Goal: Transaction & Acquisition: Download file/media

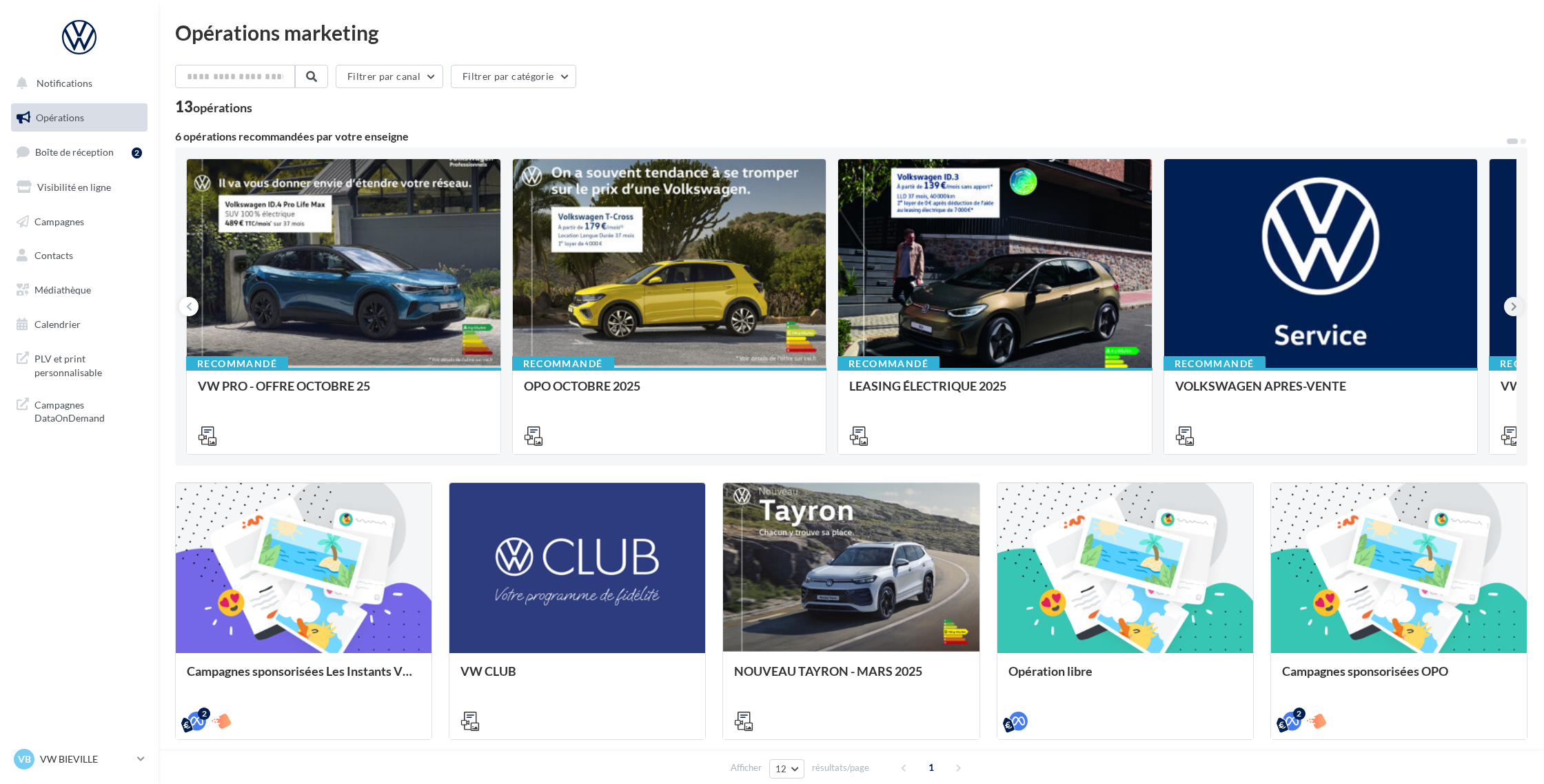
click at [1511, 305] on icon at bounding box center [1514, 306] width 6 height 14
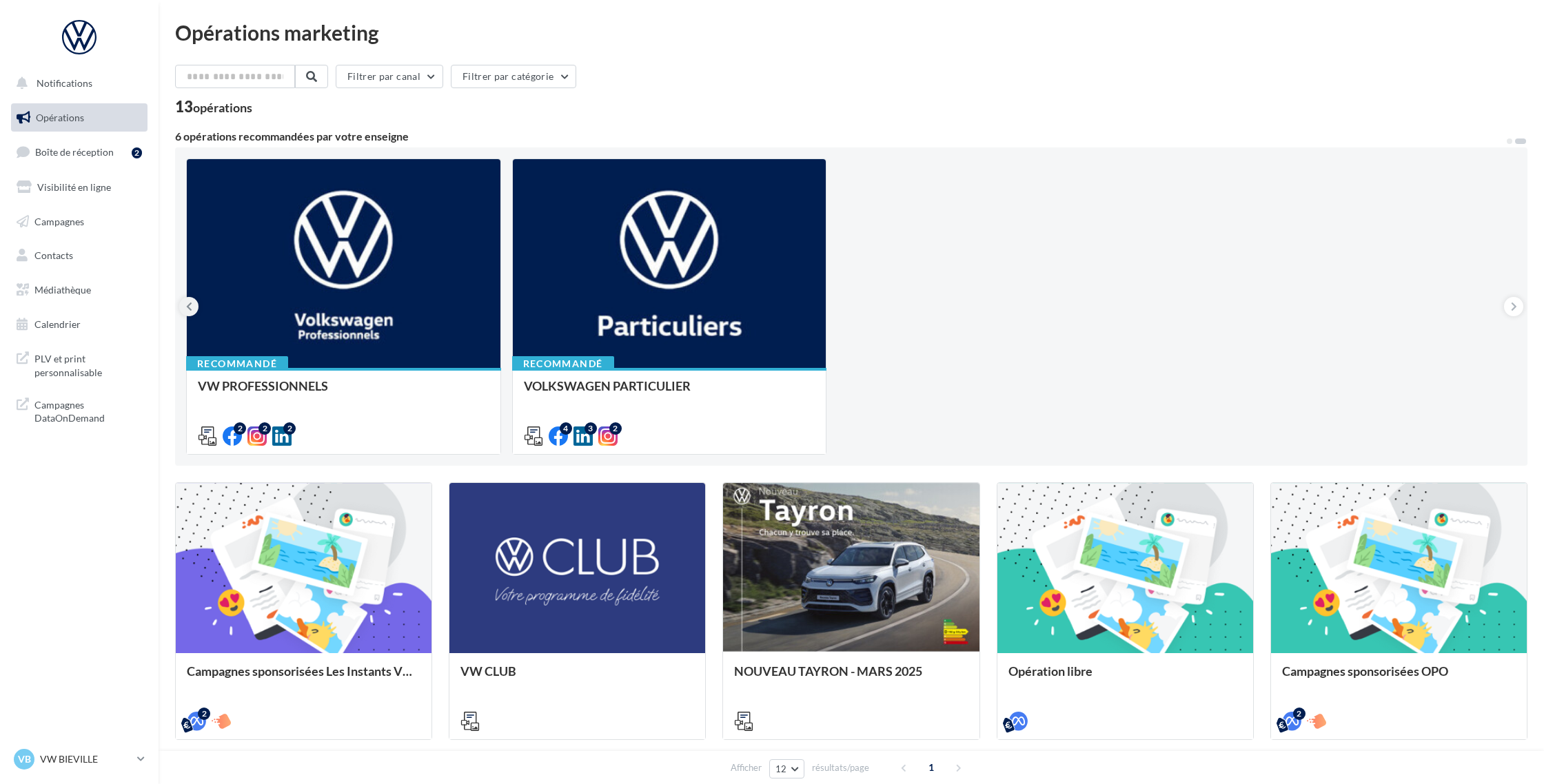
click at [189, 310] on icon at bounding box center [189, 306] width 6 height 14
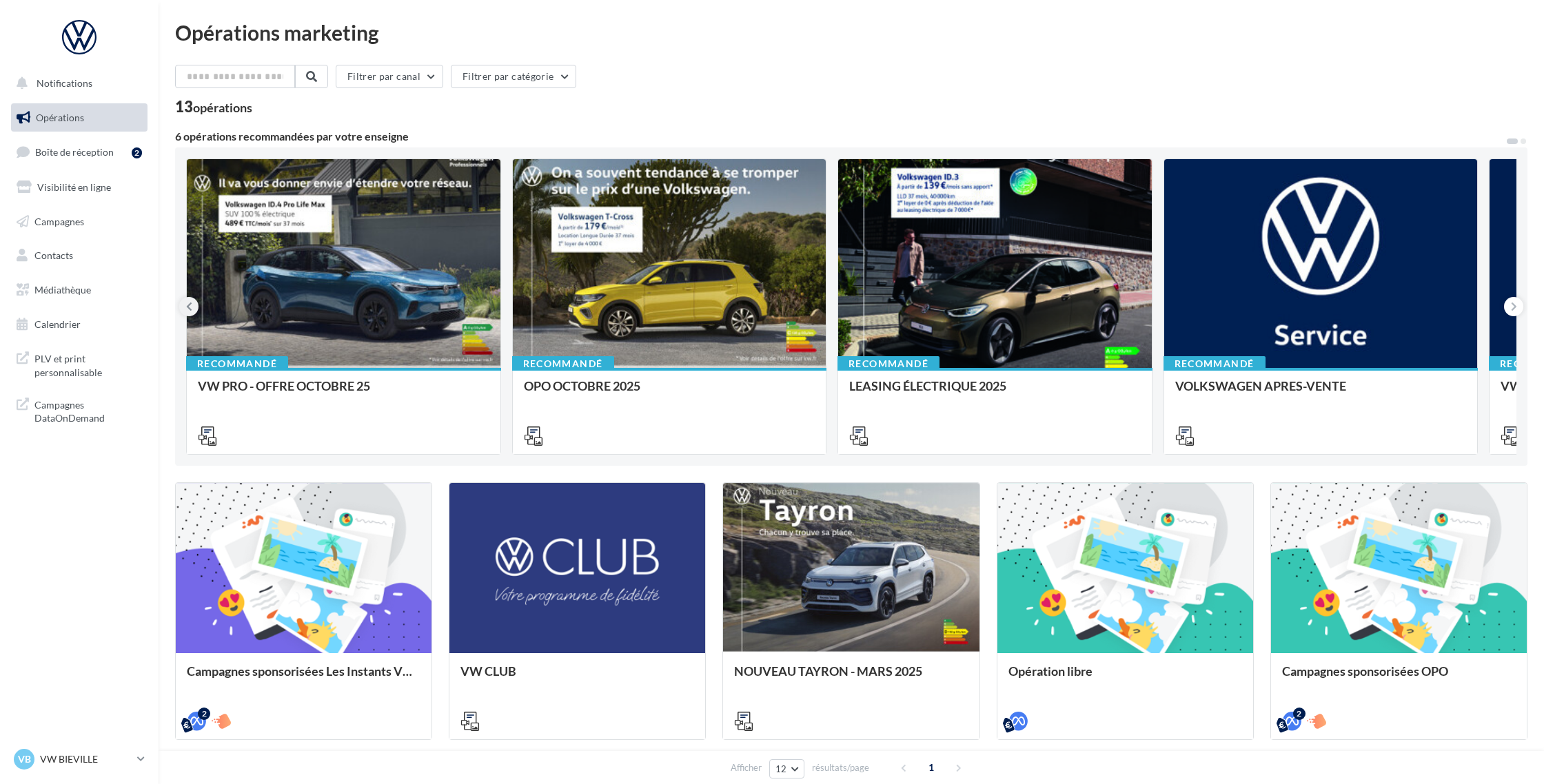
click at [189, 310] on icon at bounding box center [189, 306] width 6 height 14
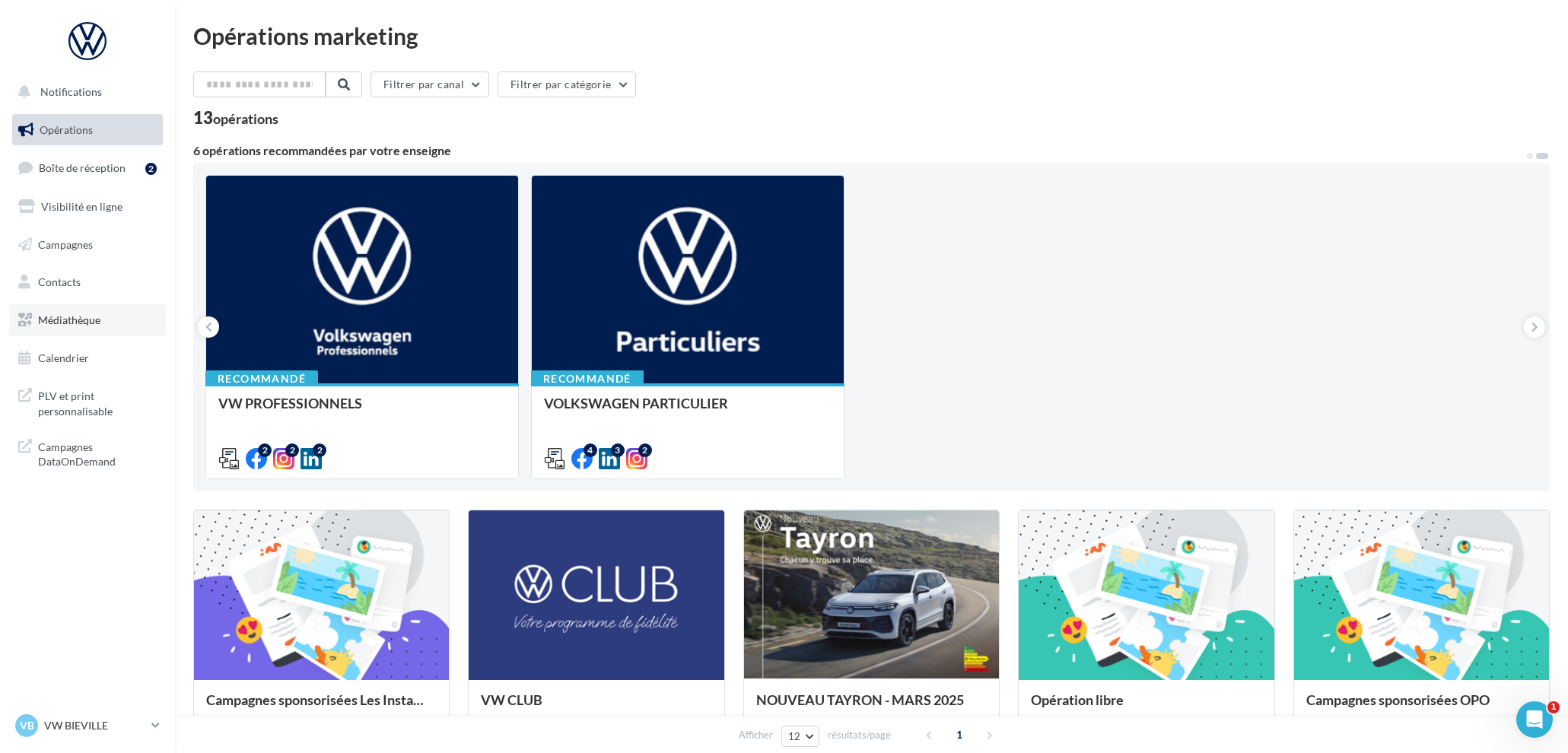
click at [86, 321] on span "Médiathèque" at bounding box center [69, 319] width 62 height 12
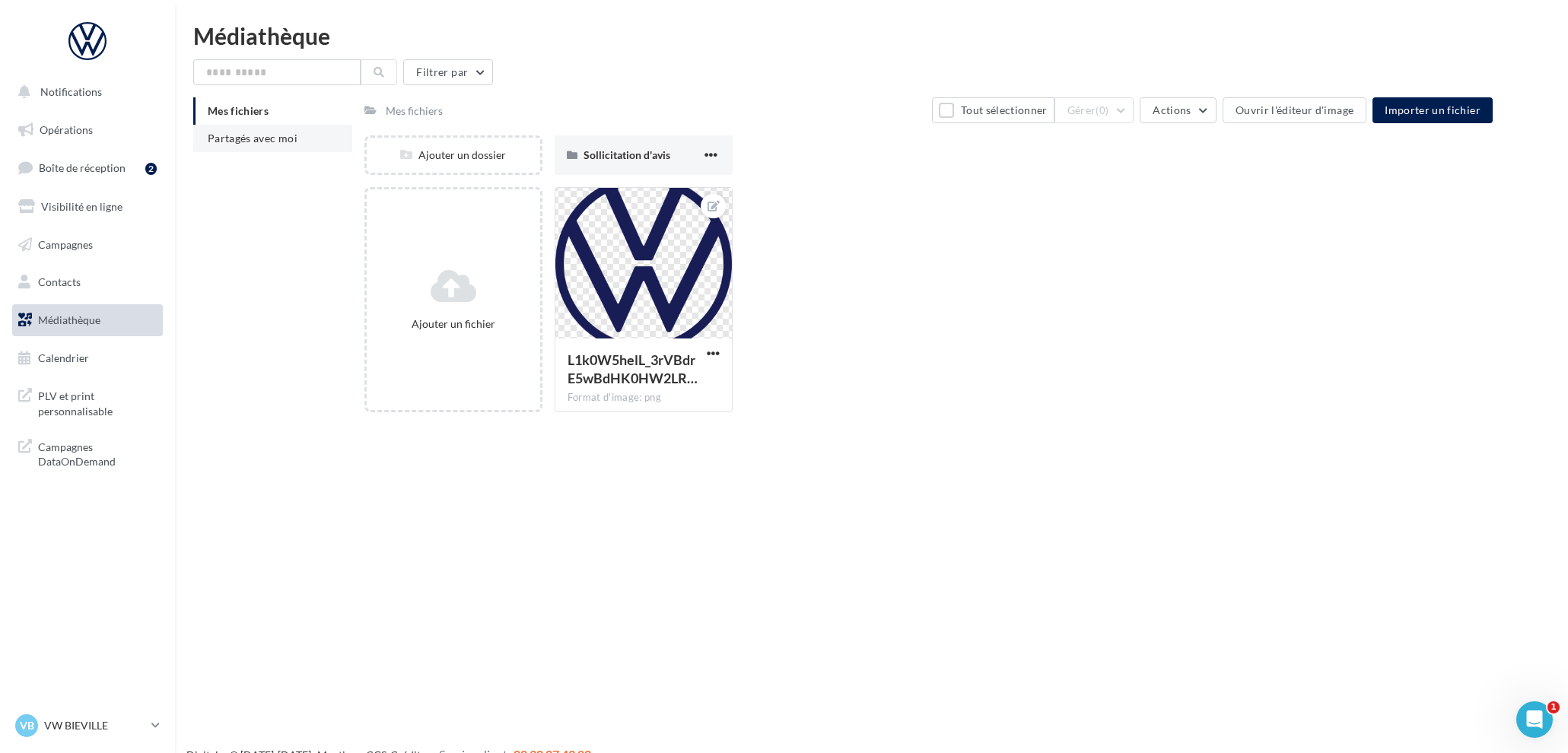
click at [282, 132] on span "Partagés avec moi" at bounding box center [252, 137] width 89 height 12
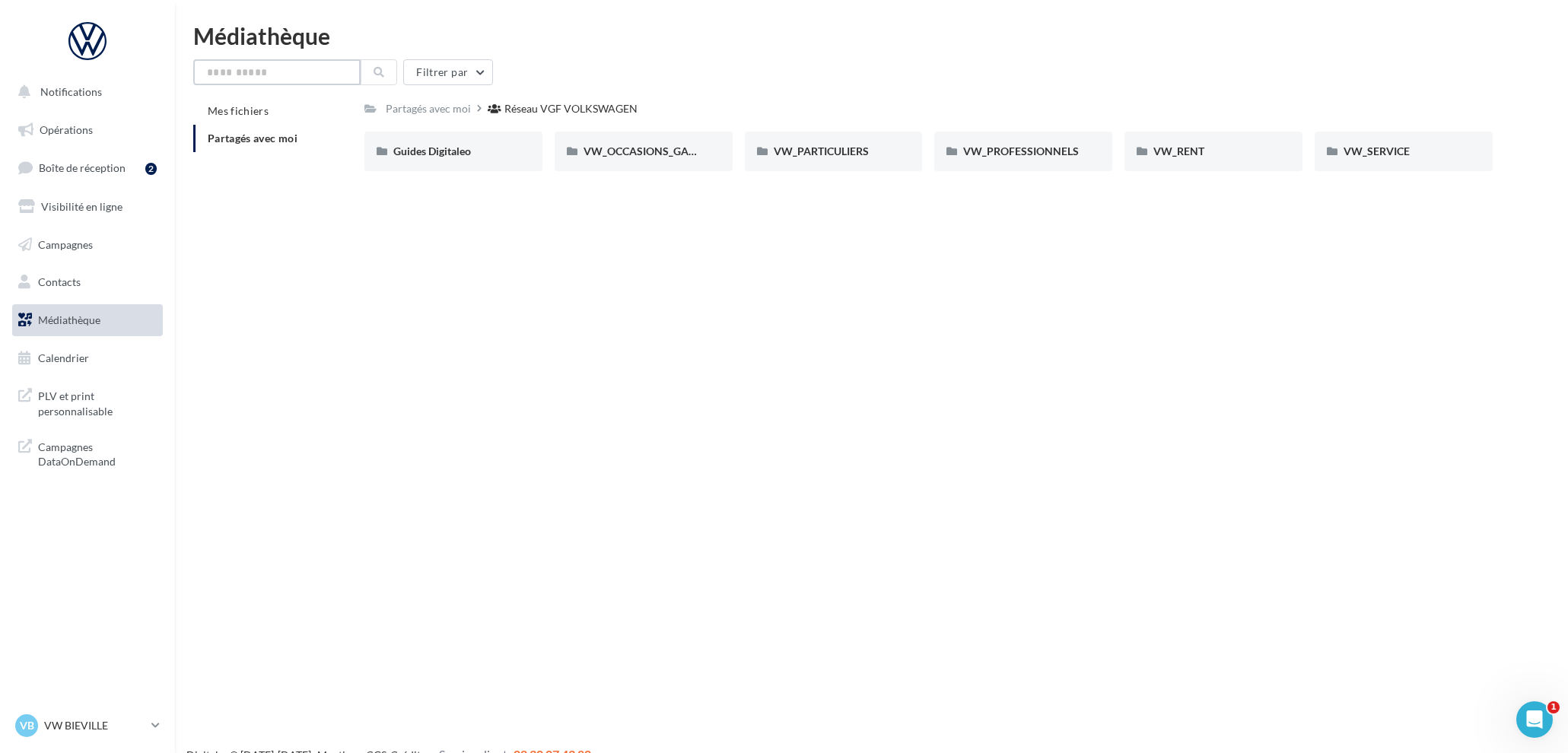
click at [306, 71] on input "text" at bounding box center [277, 72] width 167 height 26
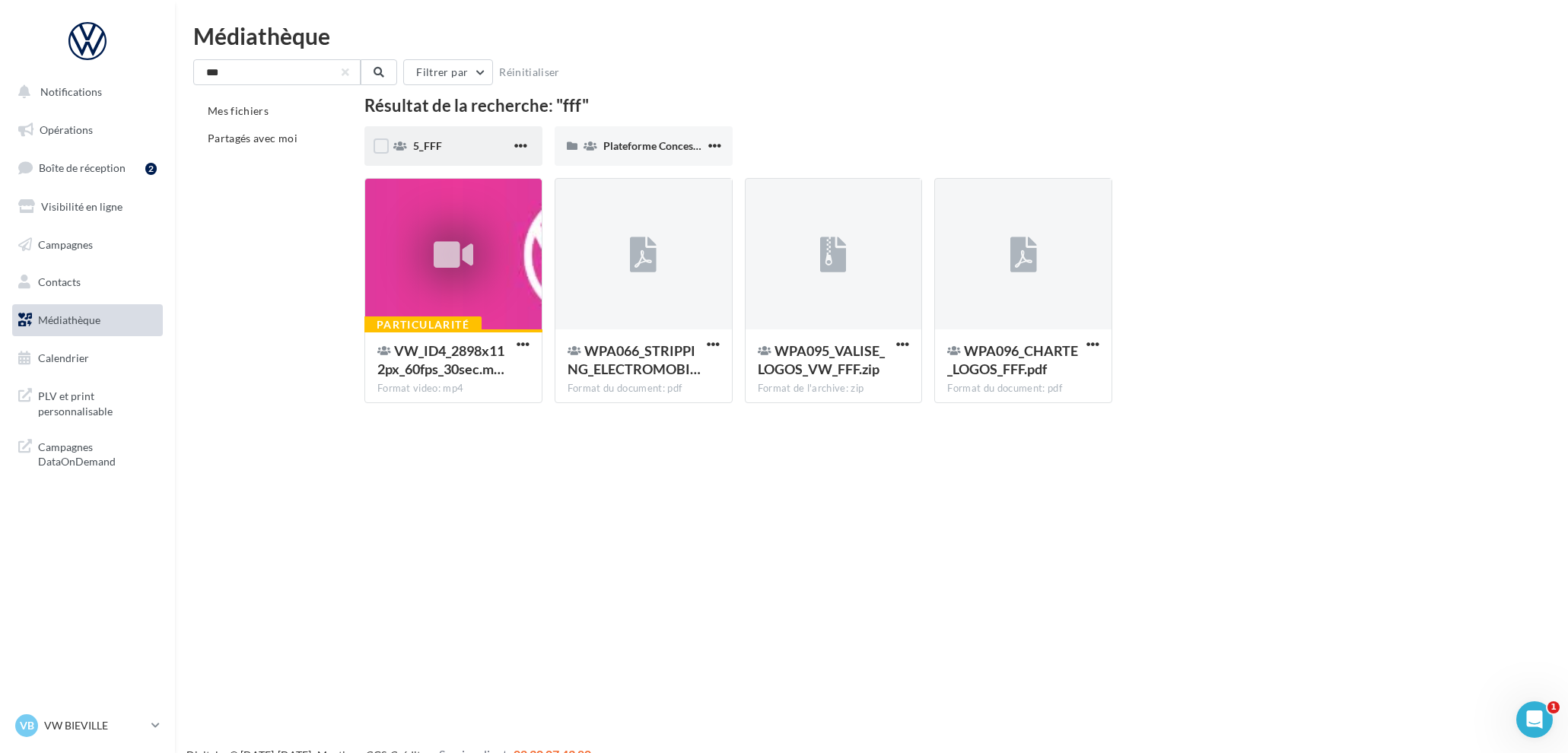
click at [457, 147] on div "5_FFF" at bounding box center [462, 146] width 98 height 15
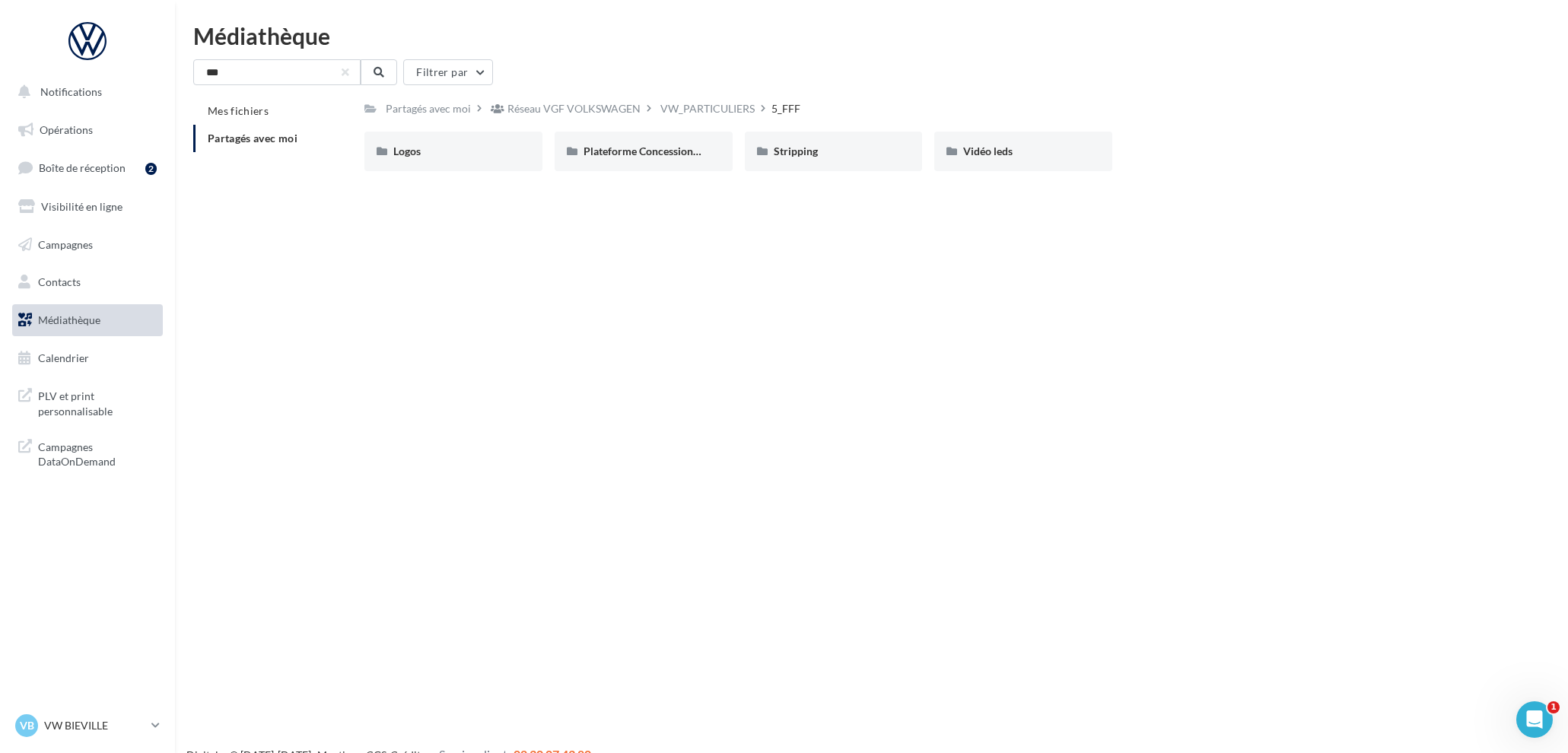
click at [457, 147] on div "Logos" at bounding box center [453, 152] width 120 height 15
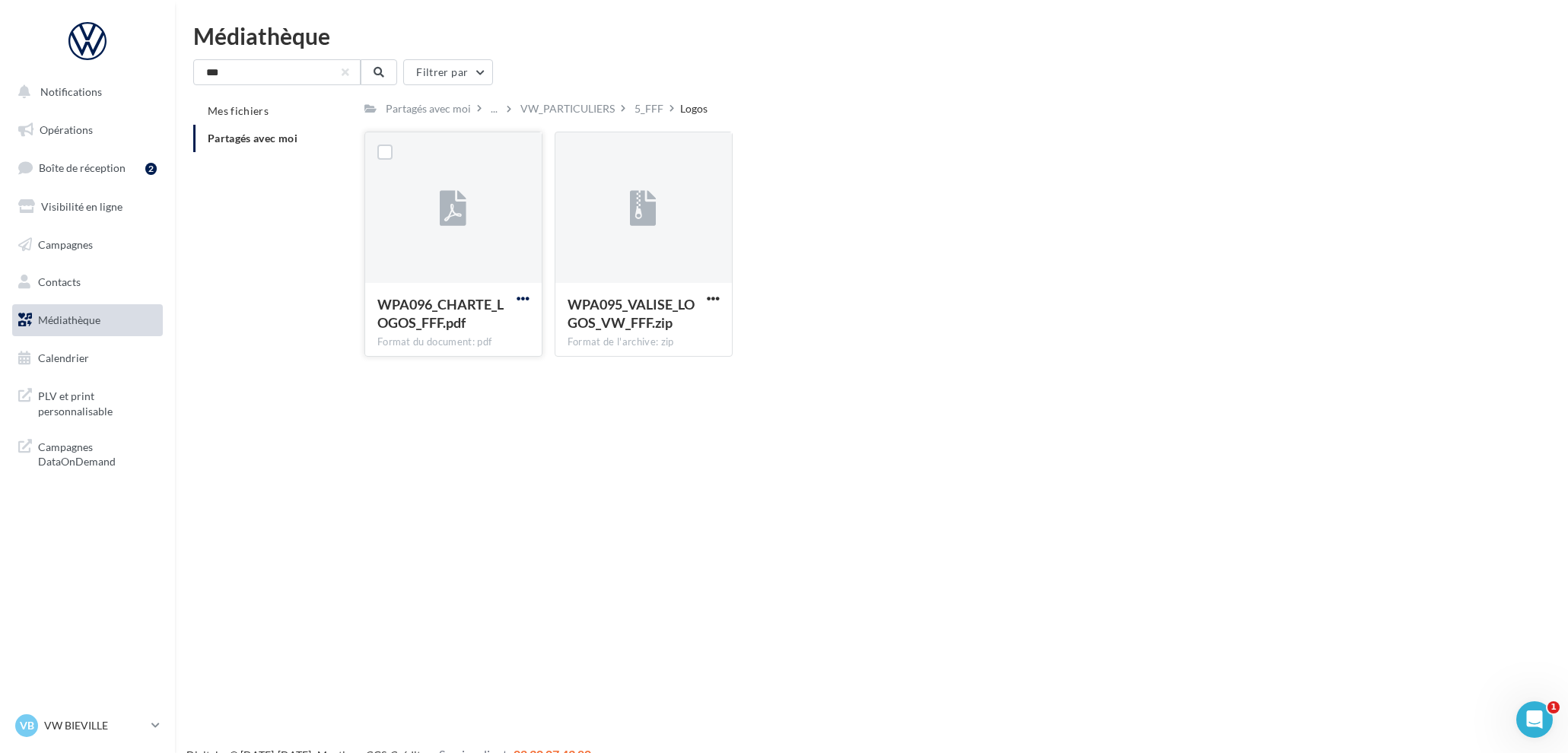
click at [525, 298] on span "button" at bounding box center [523, 298] width 12 height 12
click at [492, 327] on button "Télécharger" at bounding box center [456, 328] width 152 height 39
click at [715, 299] on span "button" at bounding box center [713, 298] width 12 height 12
click at [694, 336] on button "Télécharger" at bounding box center [647, 328] width 152 height 39
click at [302, 65] on input "***" at bounding box center [277, 72] width 167 height 26
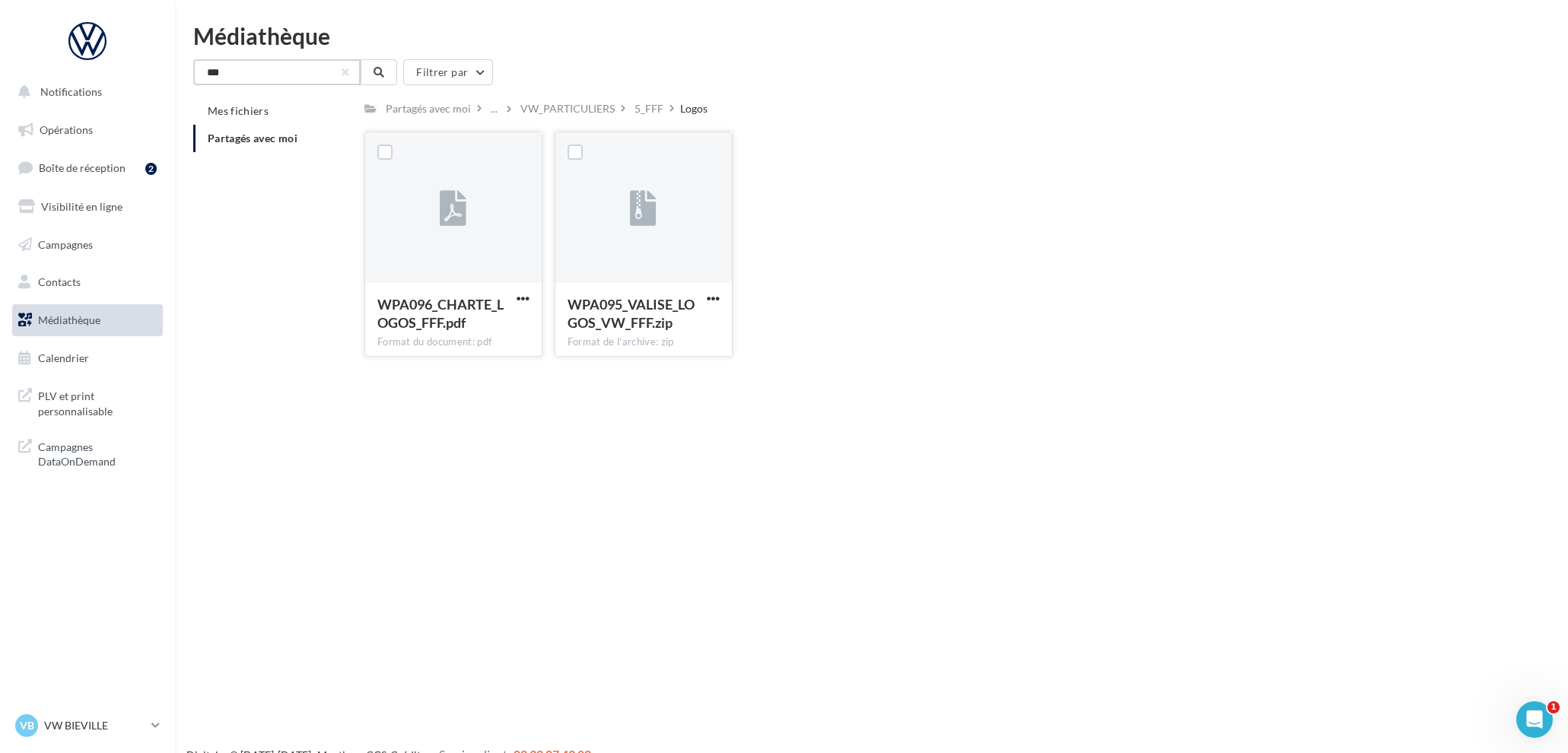
click at [302, 65] on input "***" at bounding box center [277, 72] width 167 height 26
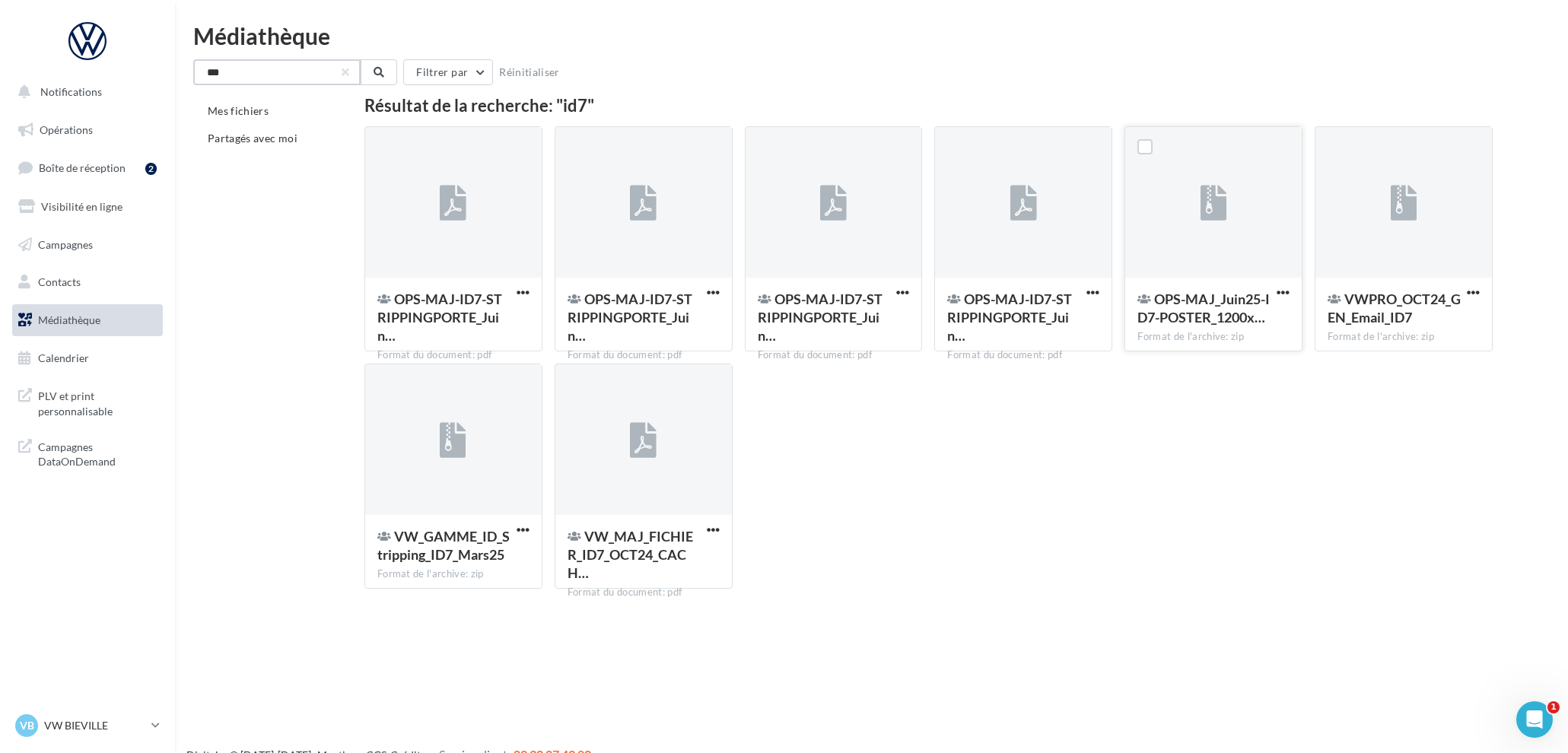
type input "***"
click at [1160, 214] on div at bounding box center [1213, 203] width 177 height 152
click at [1278, 291] on span "button" at bounding box center [1283, 292] width 12 height 12
click at [1245, 319] on button "Télécharger" at bounding box center [1216, 323] width 152 height 39
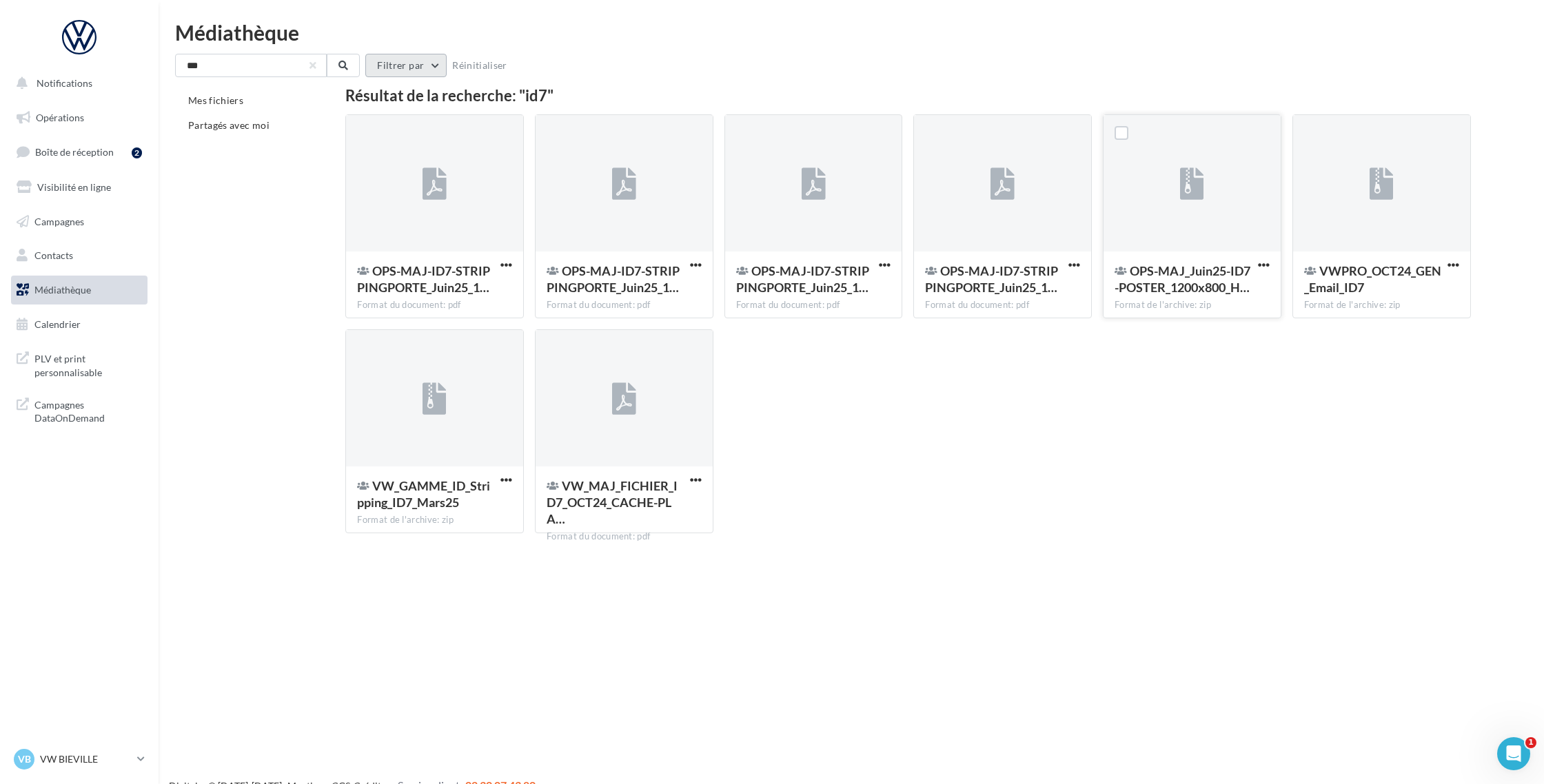
click at [419, 72] on button "Filtrer par" at bounding box center [406, 65] width 81 height 23
click at [396, 115] on button "Filtrer par type (7)" at bounding box center [312, 119] width 247 height 23
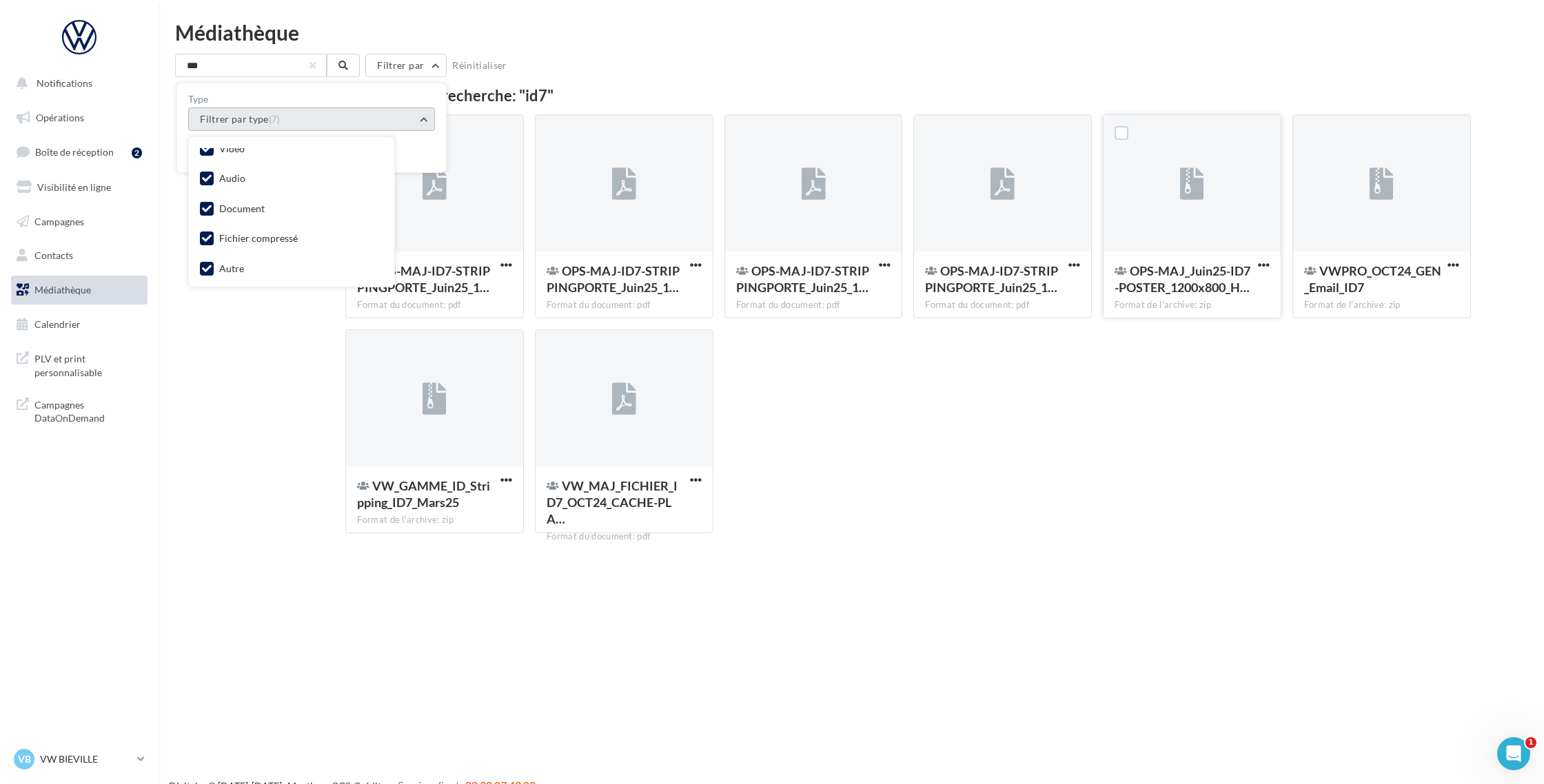
scroll to position [74, 0]
click at [213, 204] on div "Document" at bounding box center [232, 207] width 64 height 17
drag, startPoint x: 204, startPoint y: 231, endPoint x: 207, endPoint y: 205, distance: 26.2
click at [204, 231] on icon at bounding box center [206, 235] width 10 height 10
drag, startPoint x: 206, startPoint y: 201, endPoint x: 209, endPoint y: 258, distance: 57.1
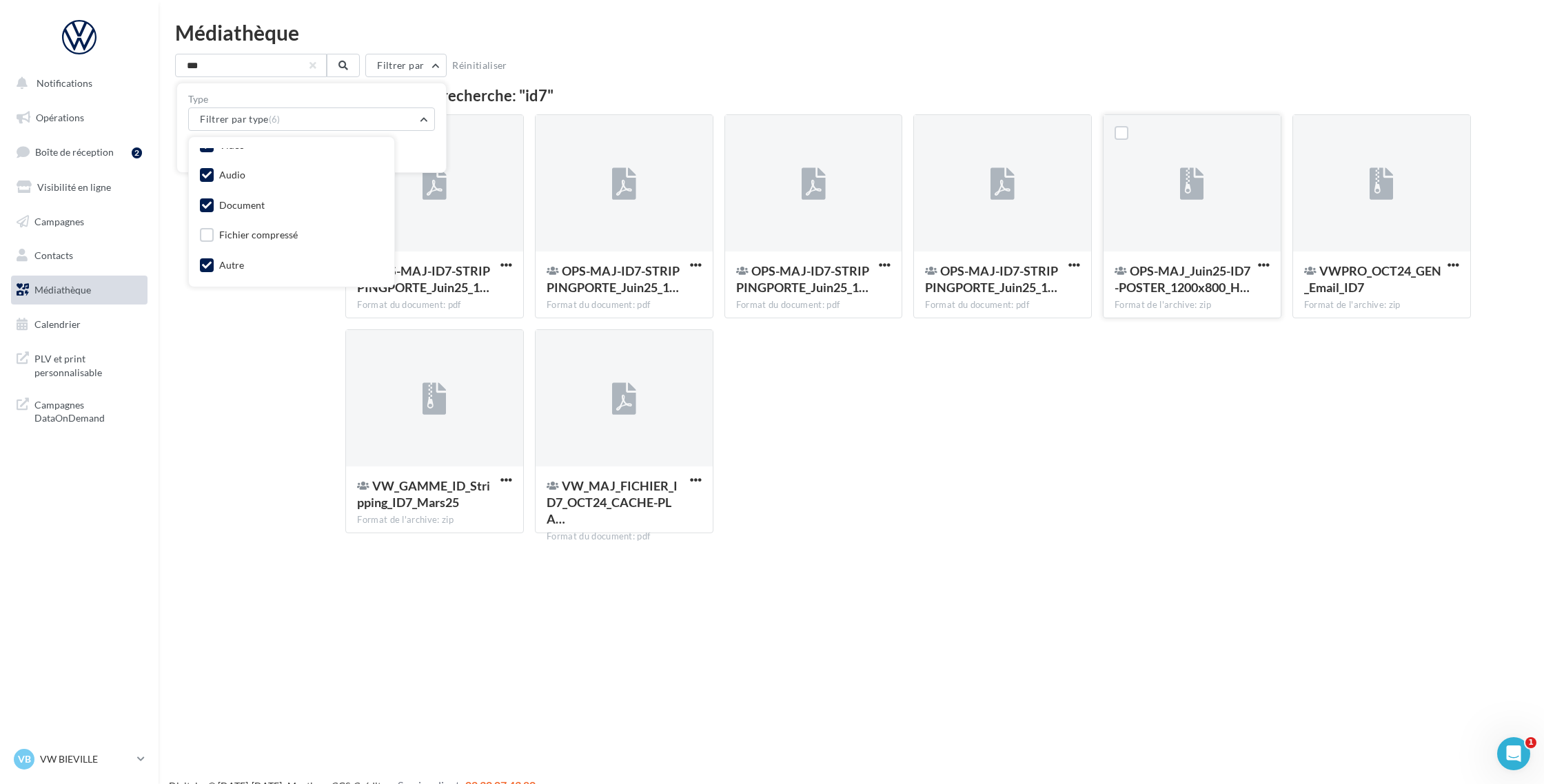
click at [206, 202] on icon at bounding box center [206, 204] width 10 height 10
drag, startPoint x: 209, startPoint y: 258, endPoint x: 216, endPoint y: 224, distance: 34.7
click at [209, 257] on div "Autre" at bounding box center [292, 266] width 184 height 19
click at [207, 178] on icon at bounding box center [206, 175] width 10 height 10
click at [205, 265] on icon at bounding box center [206, 265] width 10 height 10
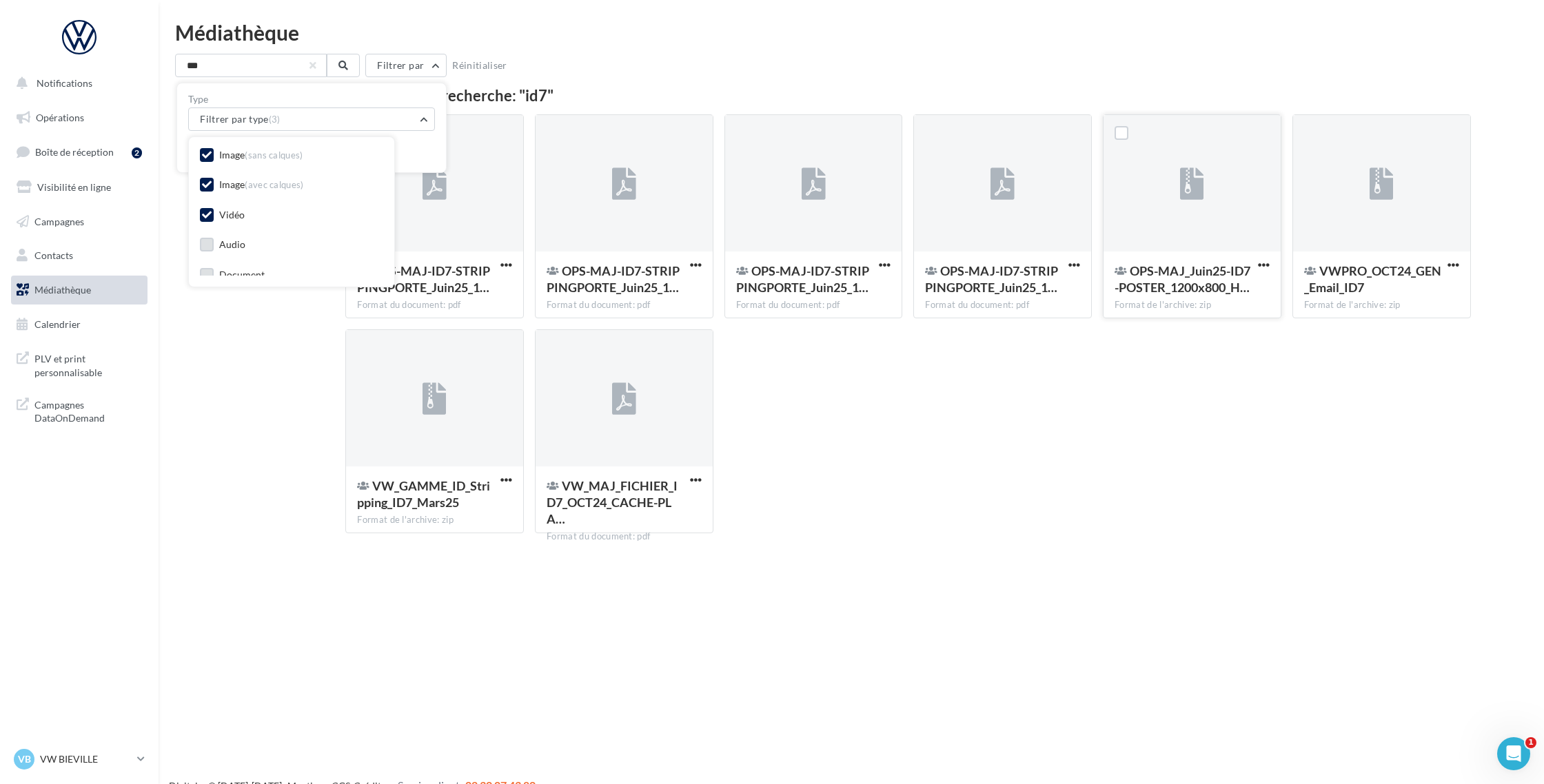
scroll to position [0, 0]
click at [204, 224] on label at bounding box center [207, 218] width 14 height 14
click at [265, 342] on div "Mes fichiers Partagés avec moi Résultat de la recherche: "id7" OPS-MAJ-ID7-STRI…" at bounding box center [856, 316] width 1363 height 456
click at [416, 68] on button "Filtrer par" at bounding box center [406, 65] width 81 height 23
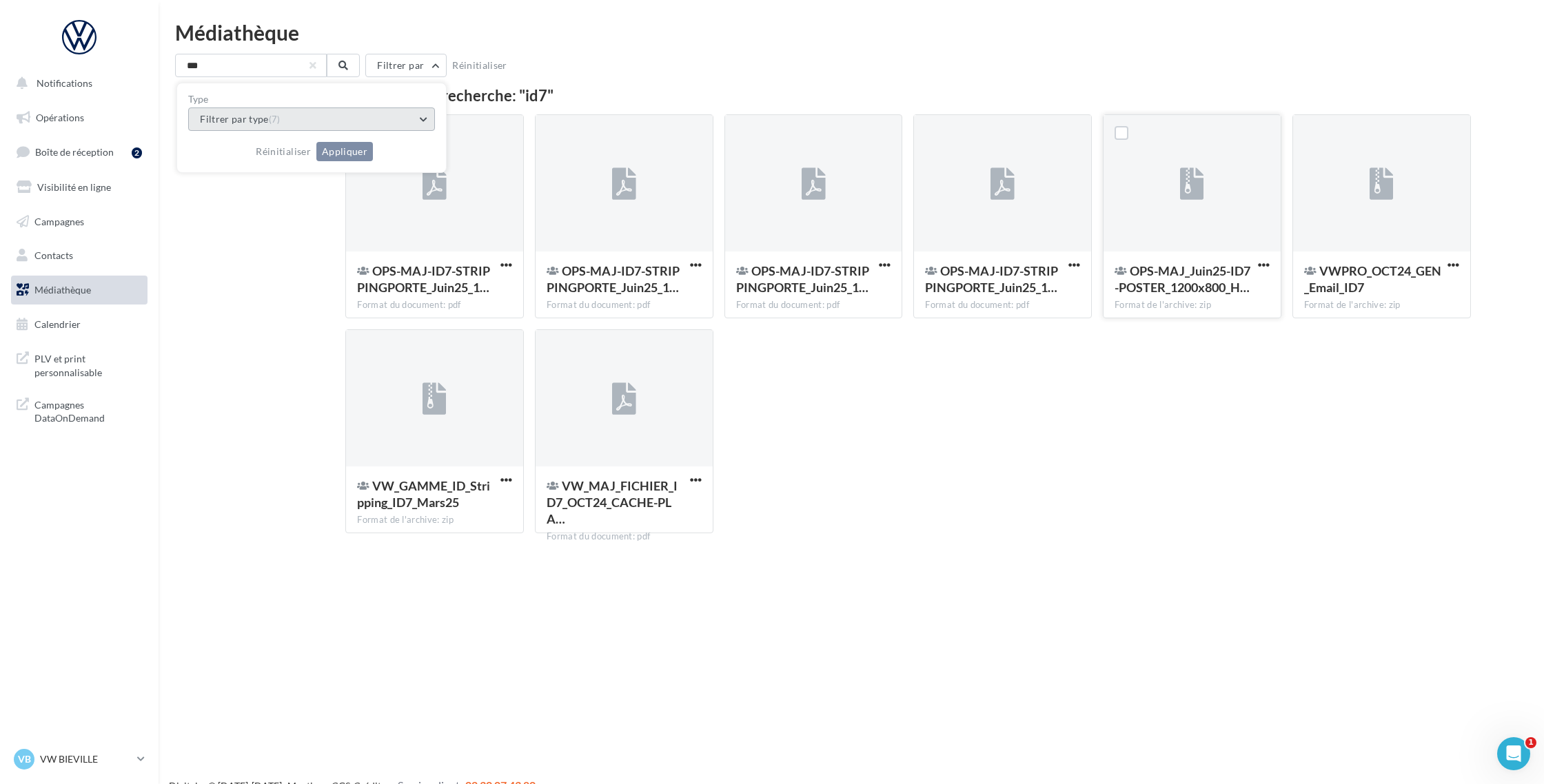
click at [314, 129] on button "Filtrer par type (7)" at bounding box center [312, 119] width 247 height 23
click at [211, 219] on label at bounding box center [207, 218] width 14 height 14
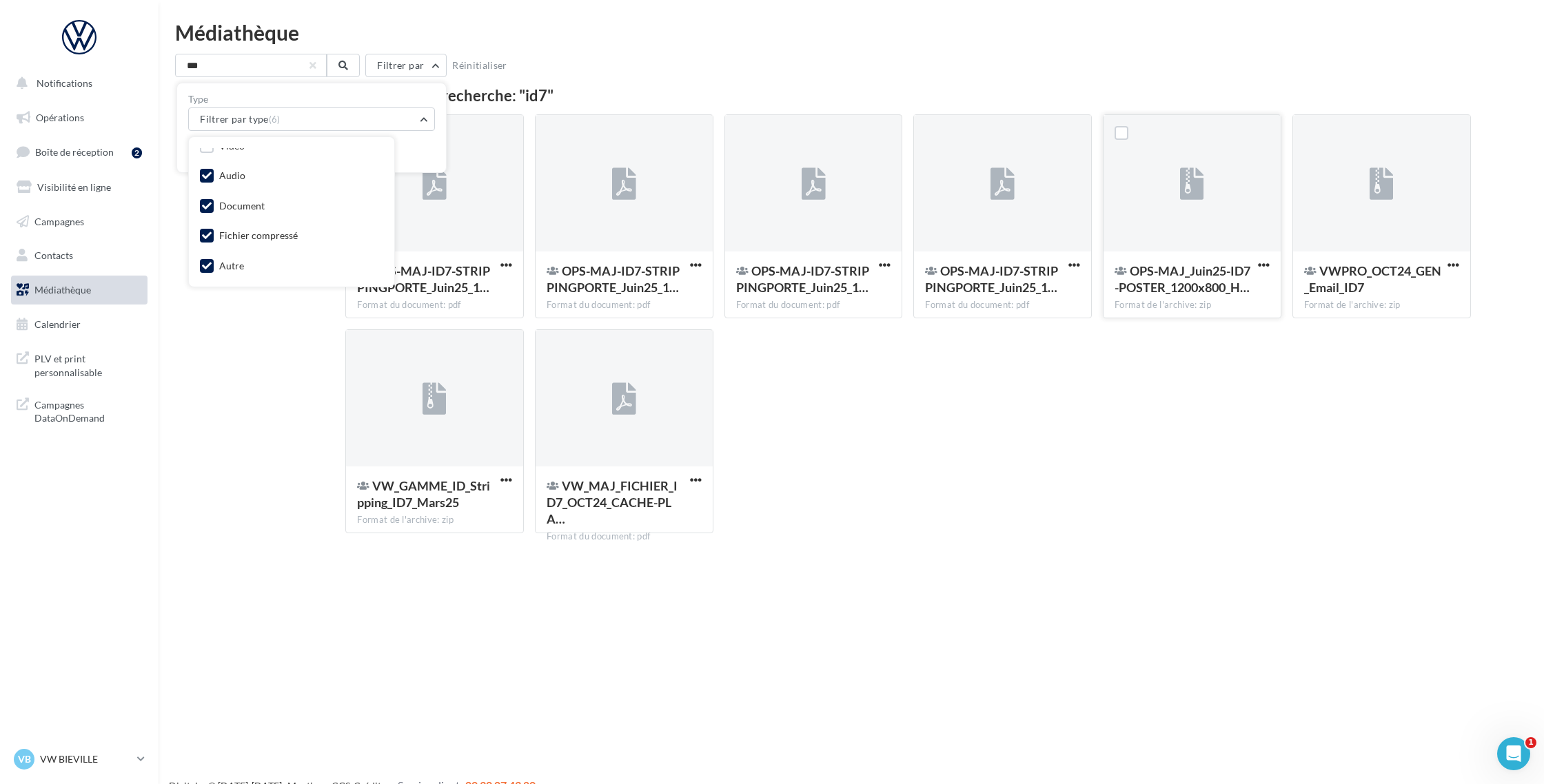
scroll to position [74, 0]
click at [207, 173] on icon at bounding box center [206, 175] width 10 height 10
click at [205, 203] on icon at bounding box center [206, 204] width 10 height 10
drag, startPoint x: 204, startPoint y: 233, endPoint x: 204, endPoint y: 255, distance: 22.0
click at [204, 233] on icon at bounding box center [206, 235] width 10 height 10
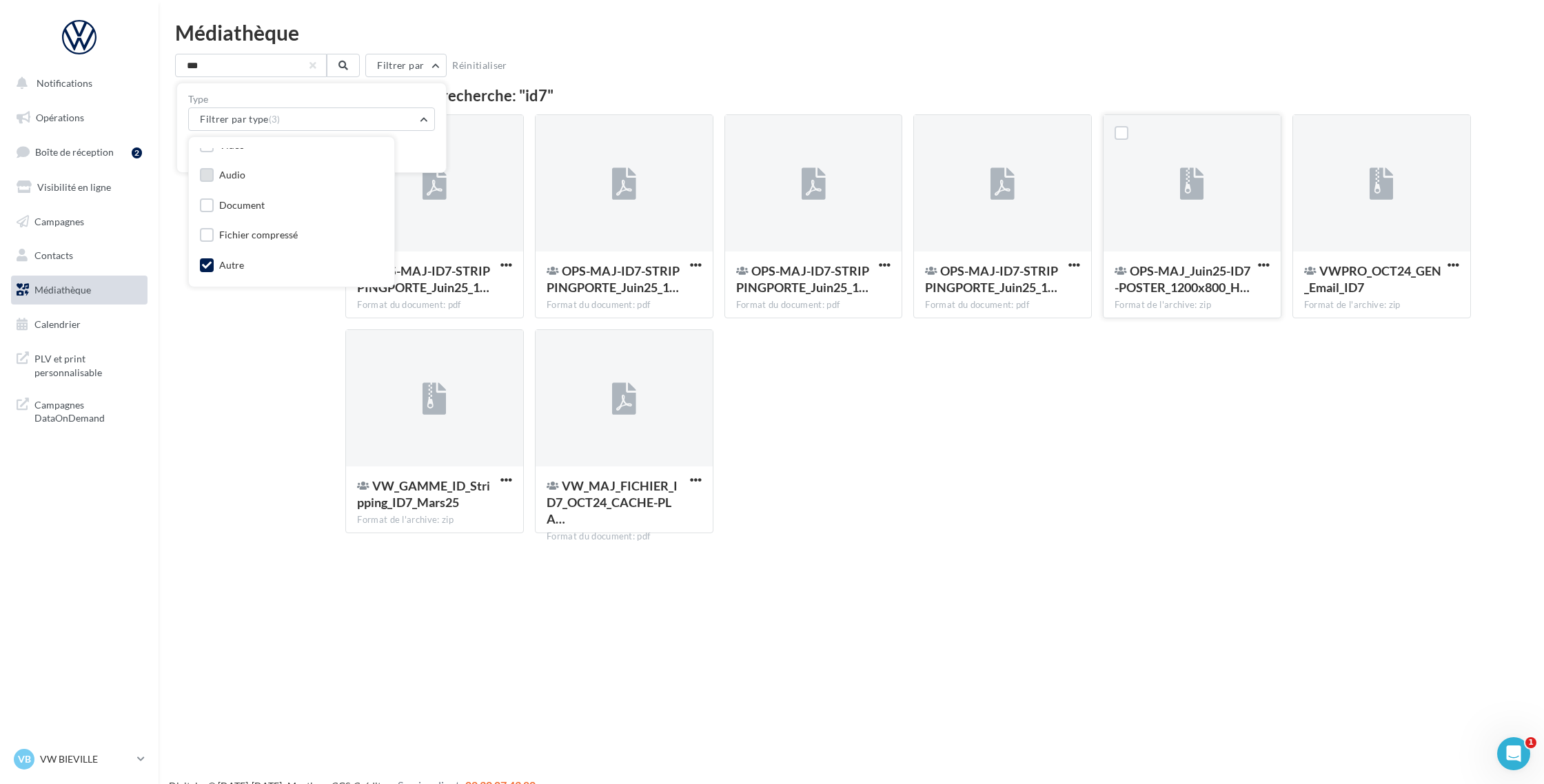
click at [204, 261] on icon at bounding box center [206, 265] width 10 height 10
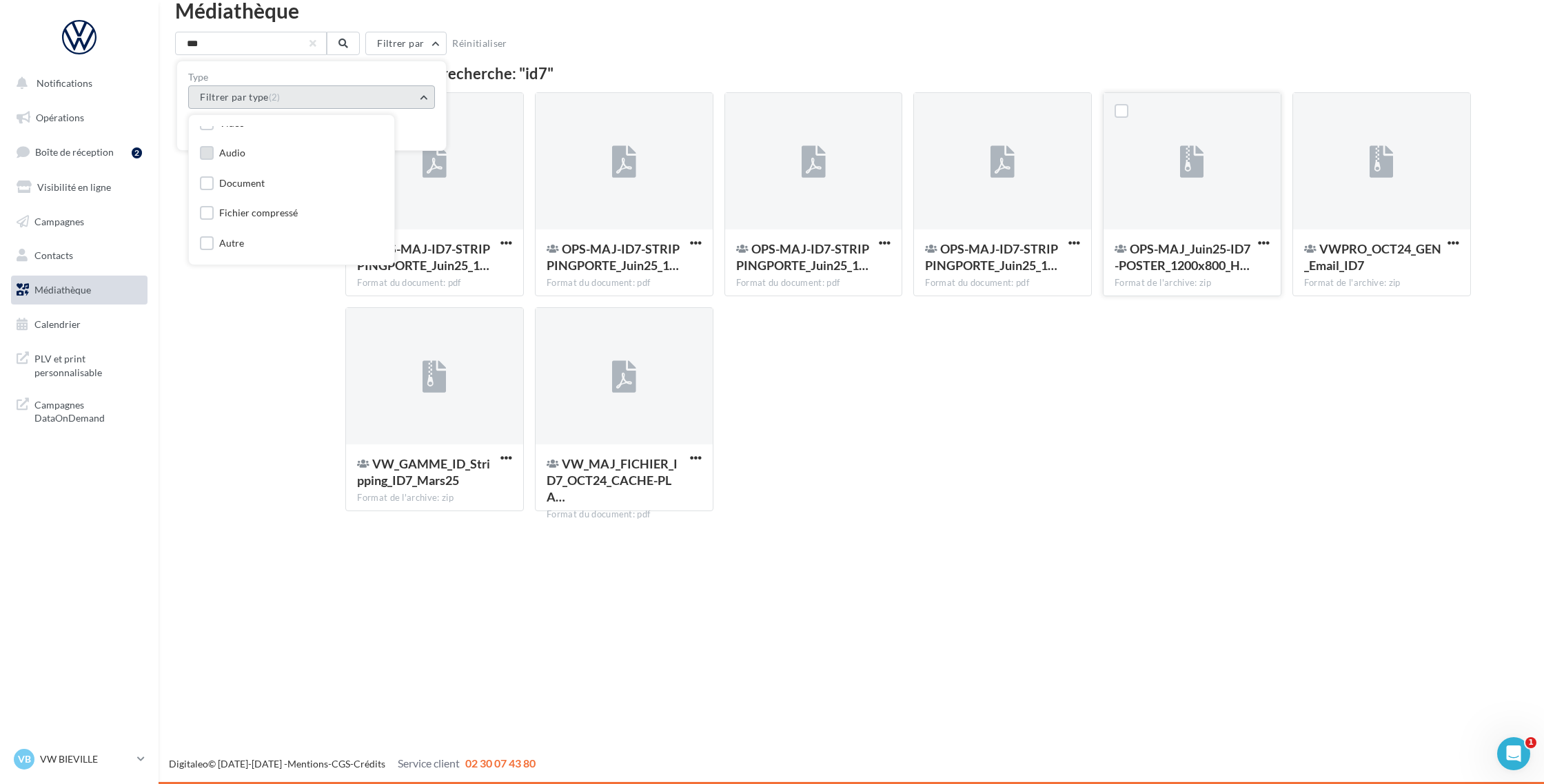
click at [300, 97] on button "Filtrer par type (2)" at bounding box center [312, 97] width 247 height 23
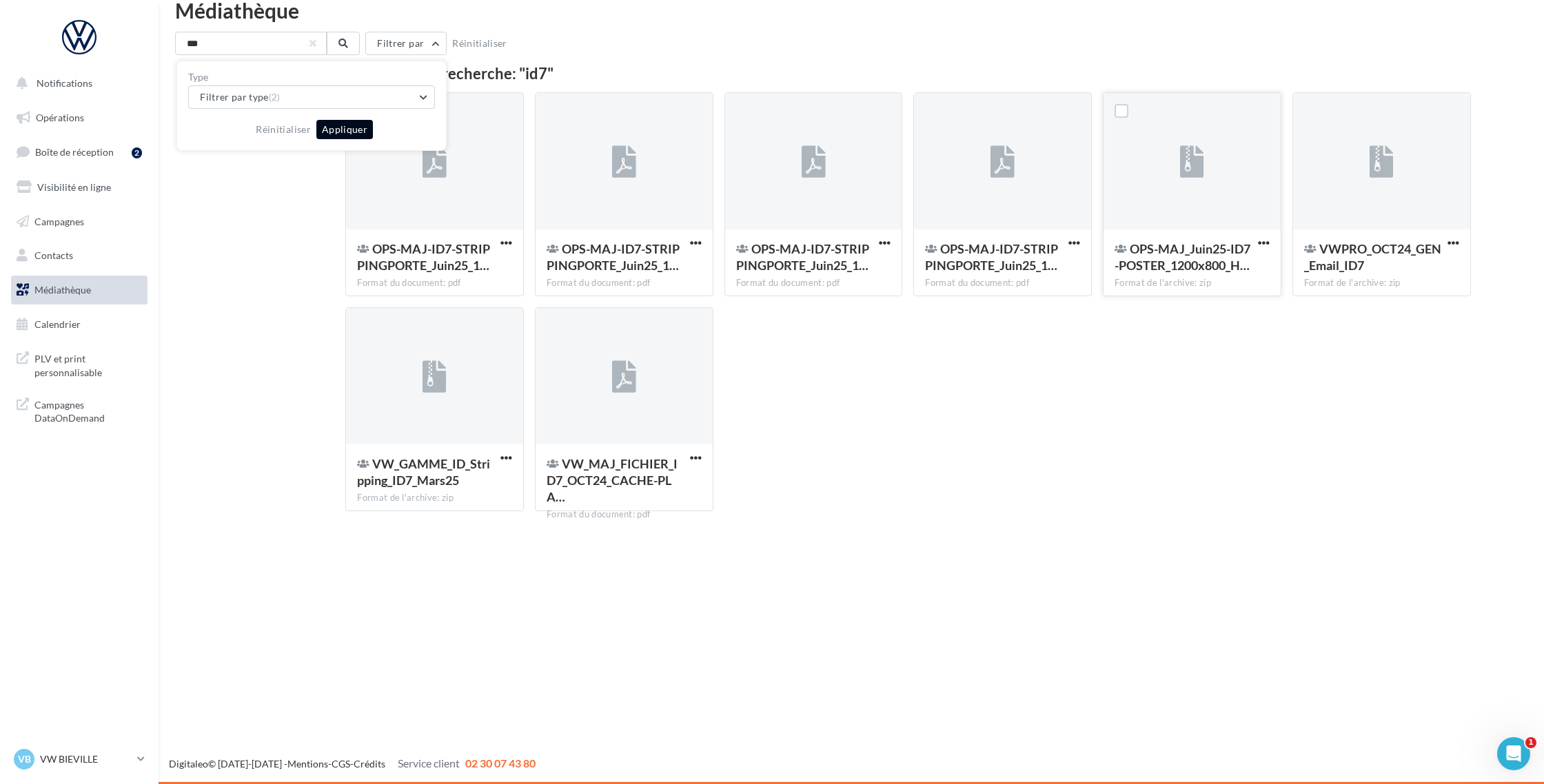
click at [325, 133] on button "Appliquer" at bounding box center [344, 130] width 57 height 19
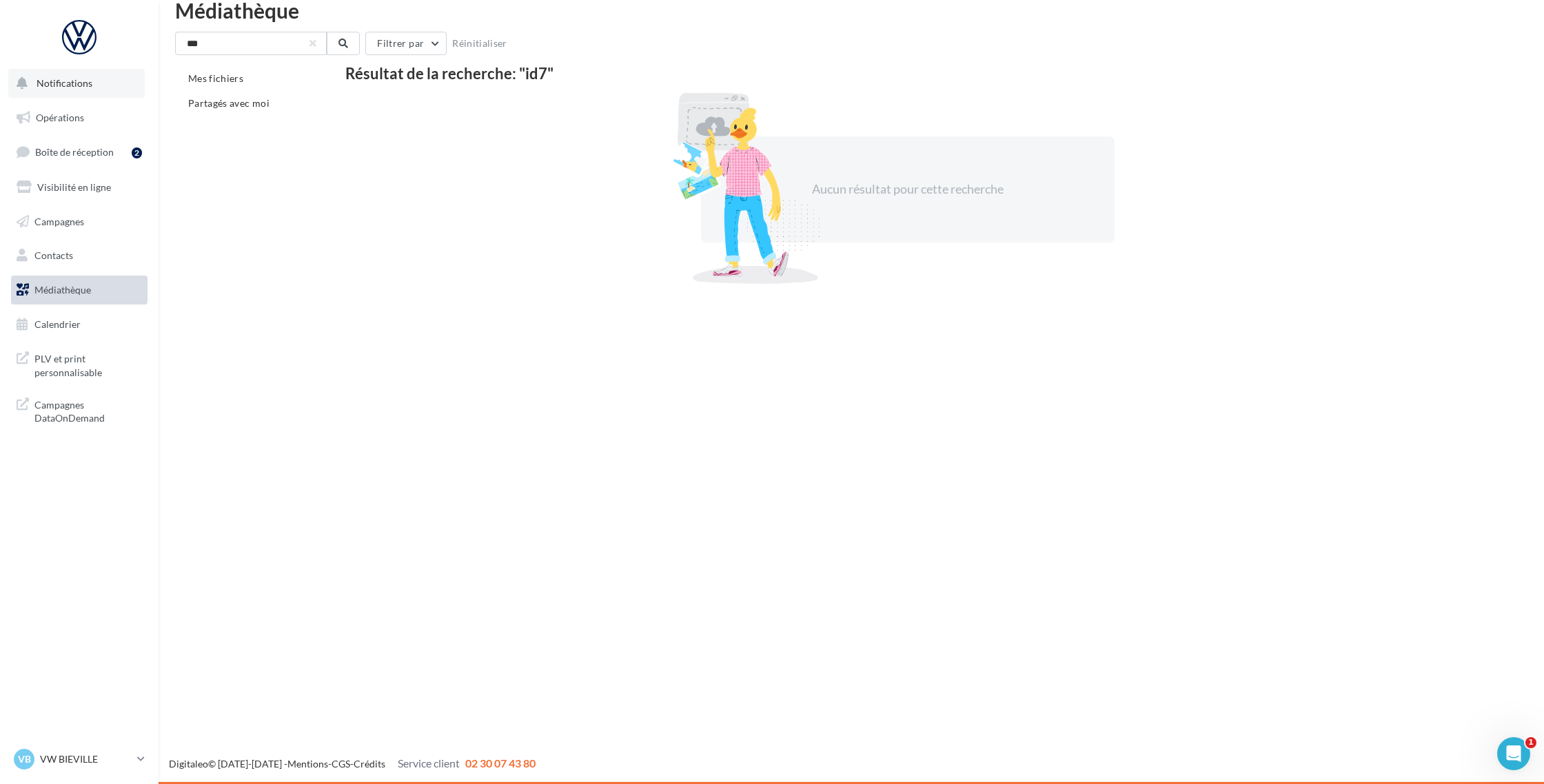
click at [55, 88] on span "Notifications" at bounding box center [64, 83] width 56 height 11
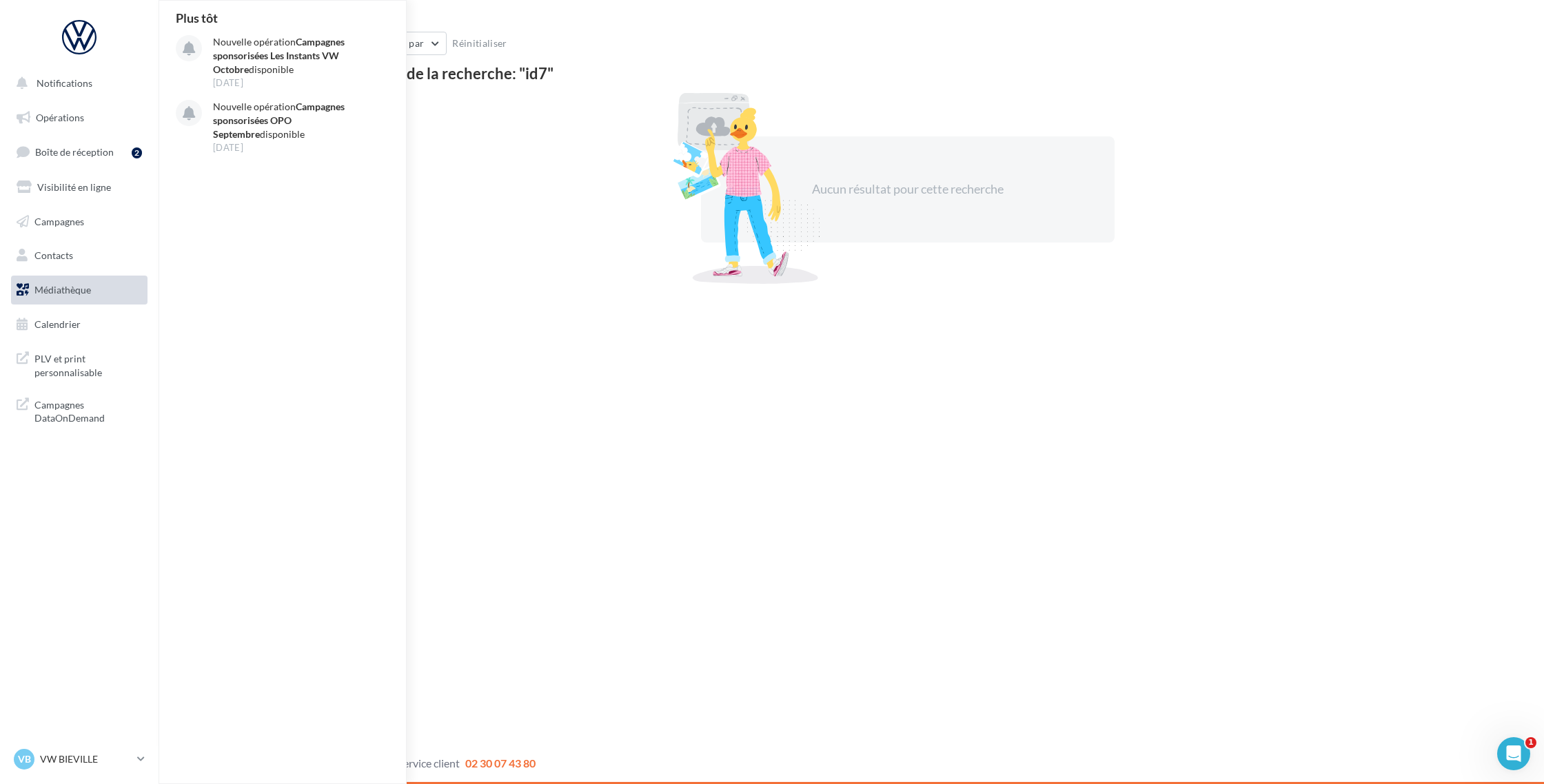
click at [61, 18] on div at bounding box center [79, 43] width 137 height 52
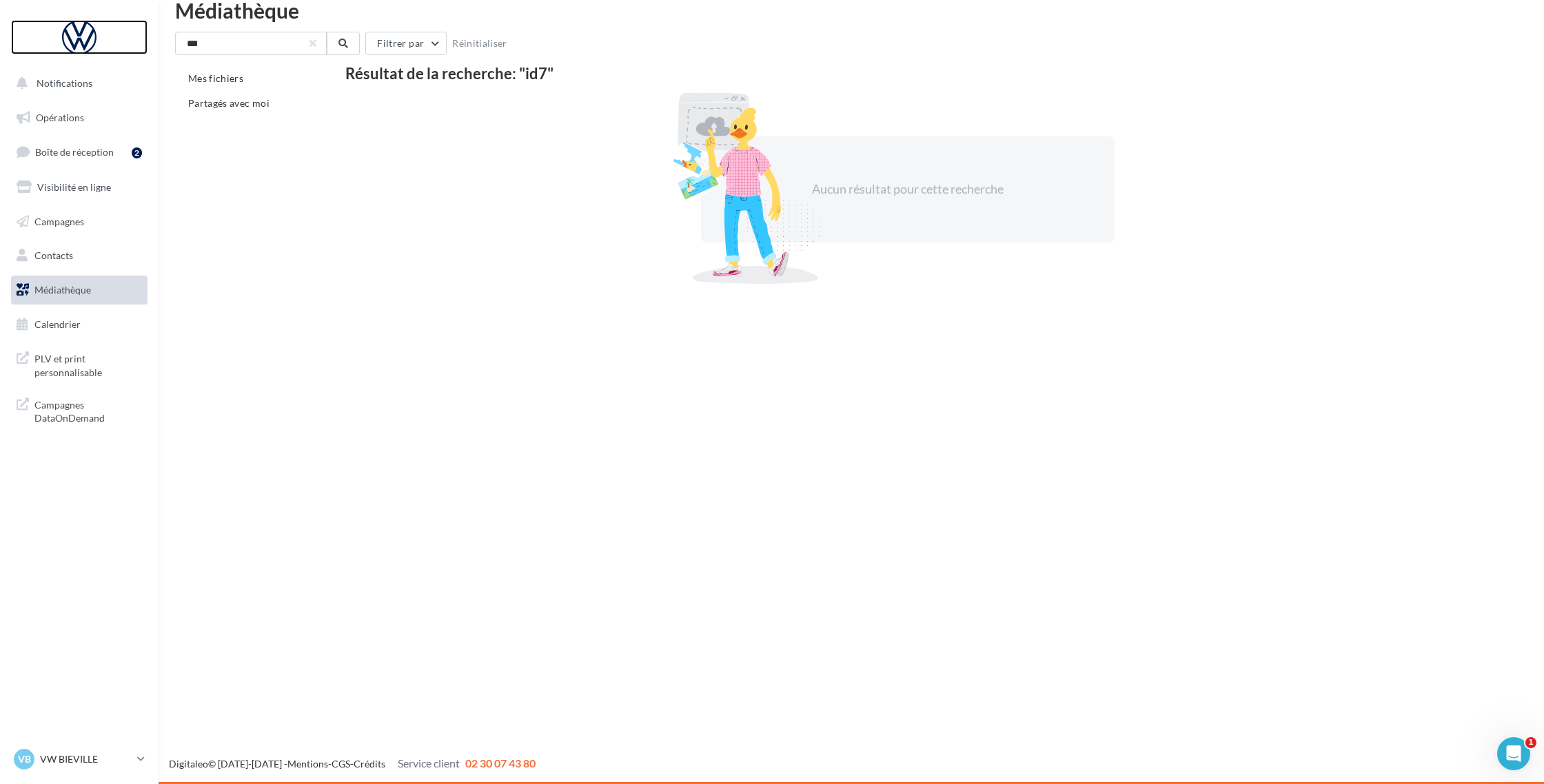
click at [74, 31] on div at bounding box center [79, 37] width 111 height 35
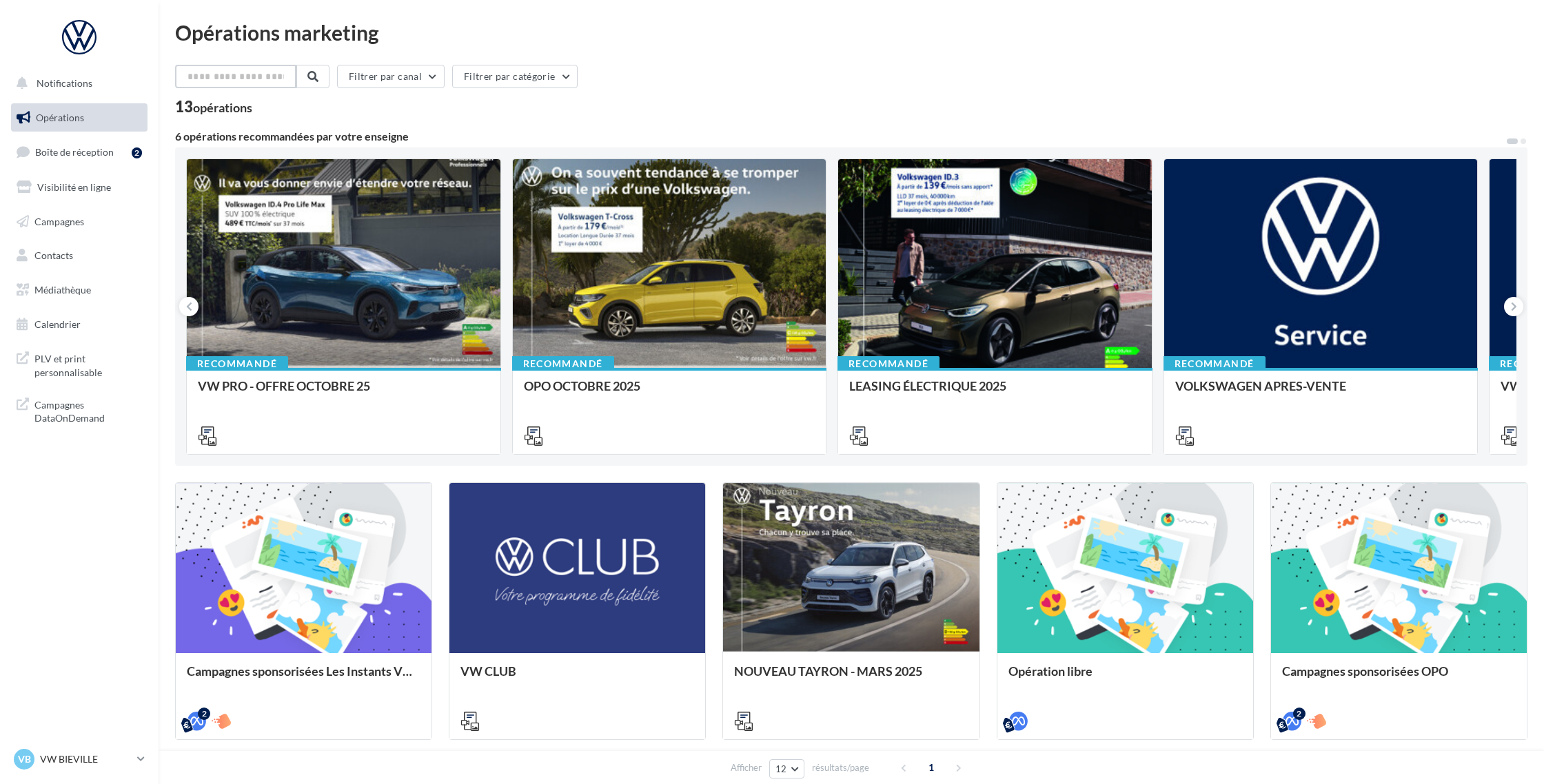
click at [238, 77] on input "text" at bounding box center [235, 76] width 121 height 23
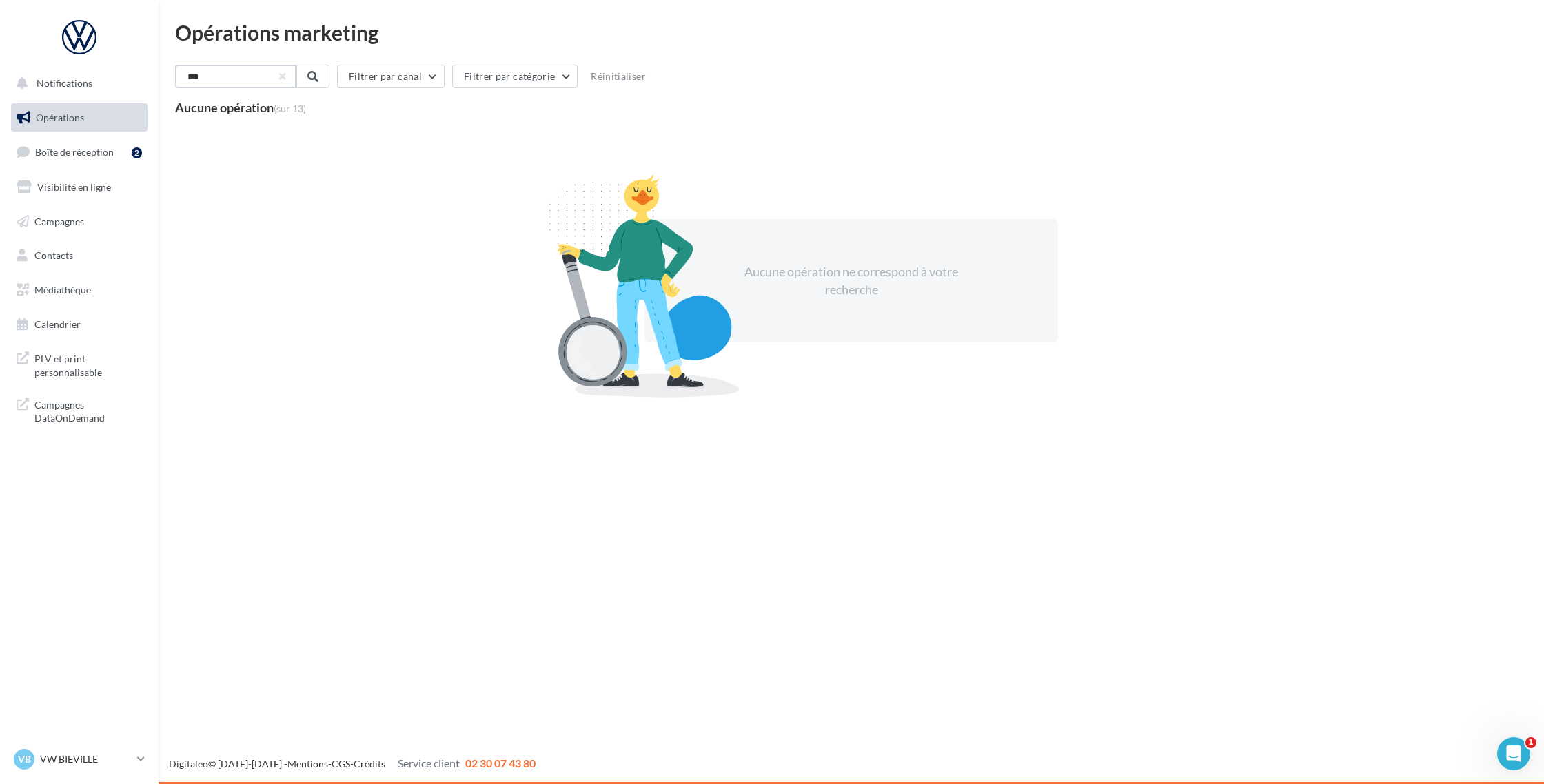
click at [197, 75] on input "***" at bounding box center [235, 76] width 121 height 23
type input "****"
click at [314, 81] on span at bounding box center [312, 77] width 11 height 11
click at [64, 42] on div at bounding box center [79, 37] width 111 height 35
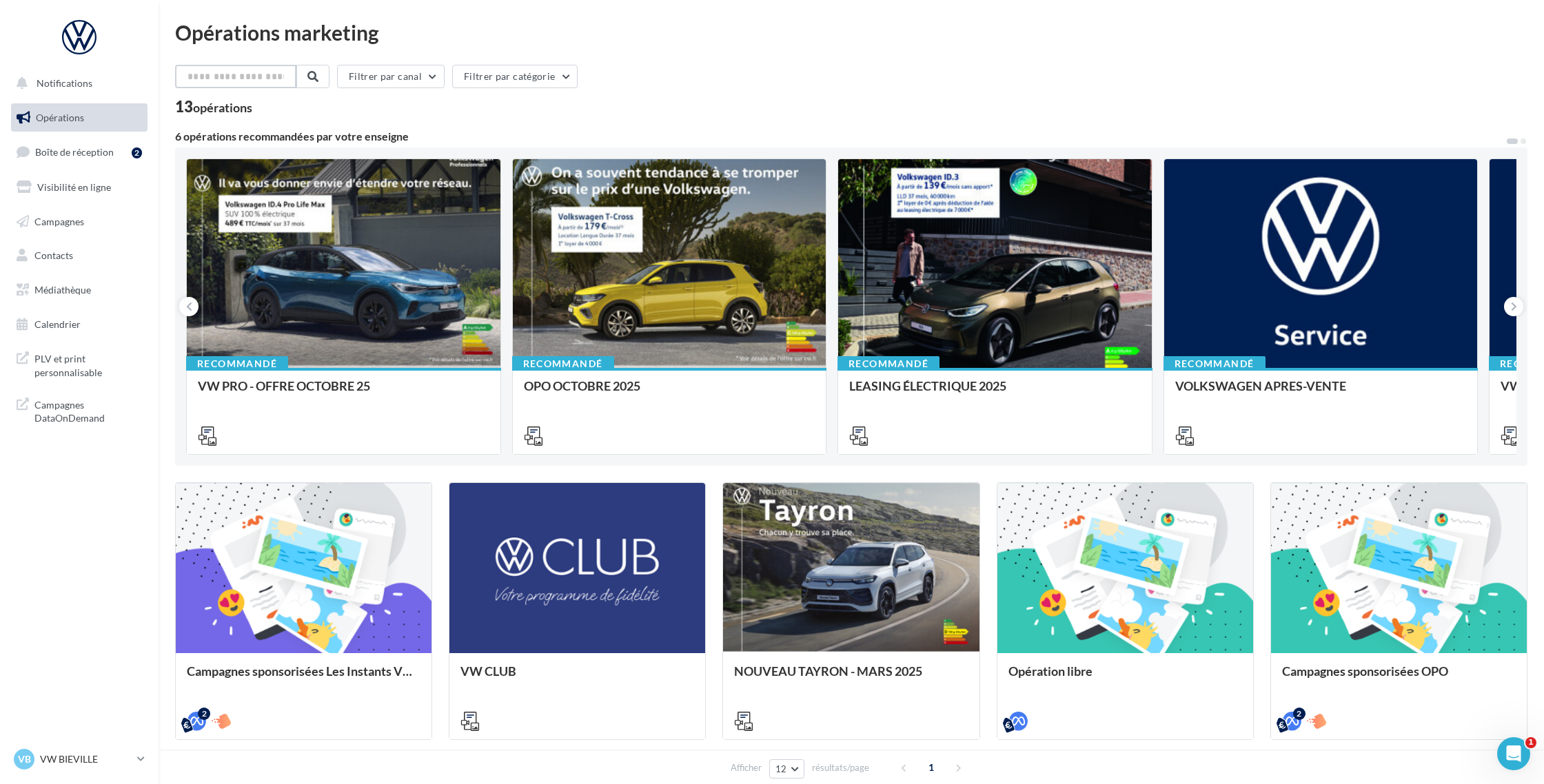
click at [203, 76] on input "text" at bounding box center [235, 76] width 121 height 23
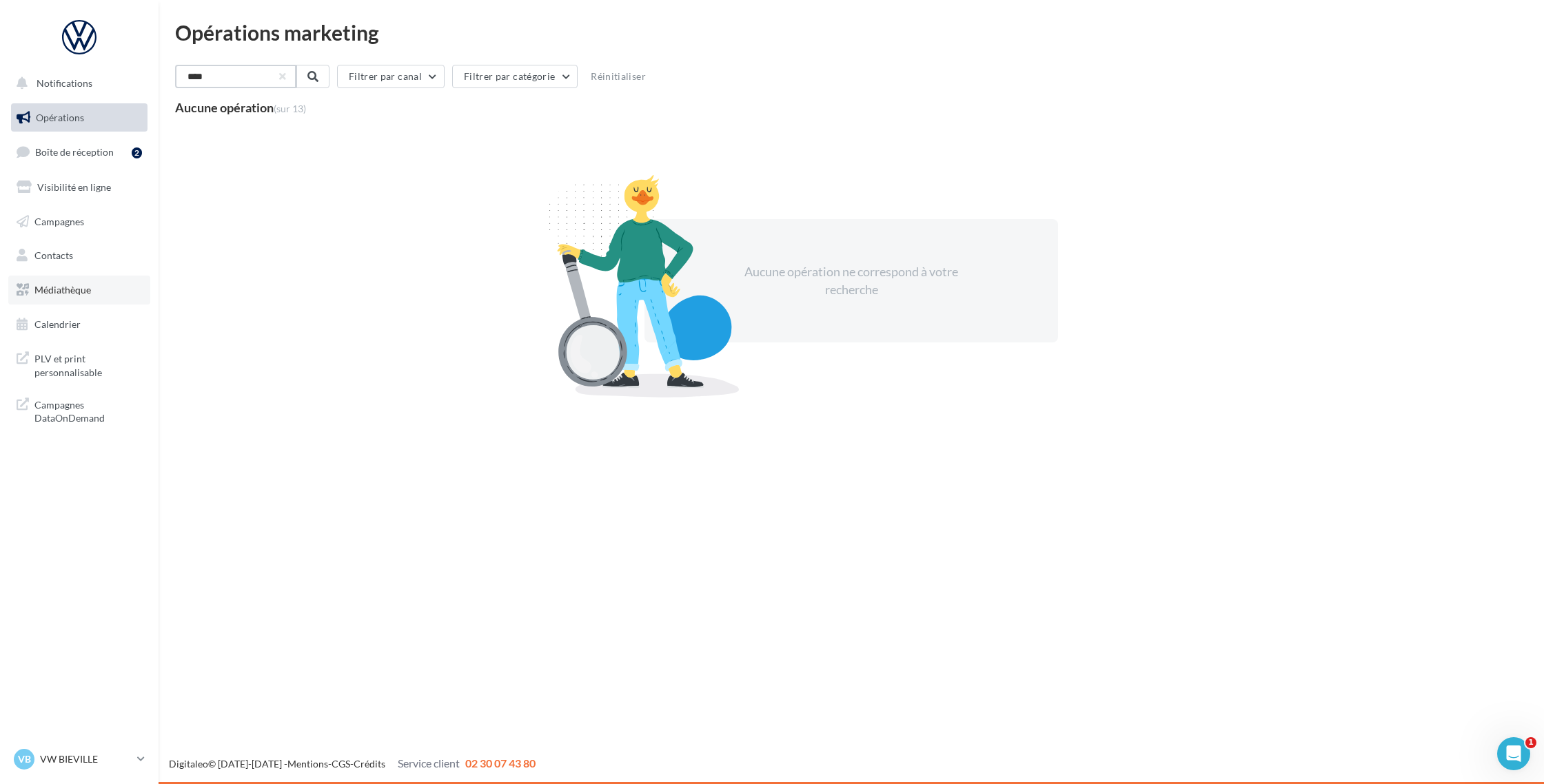
type input "****"
click at [55, 298] on link "Médiathèque" at bounding box center [79, 290] width 142 height 29
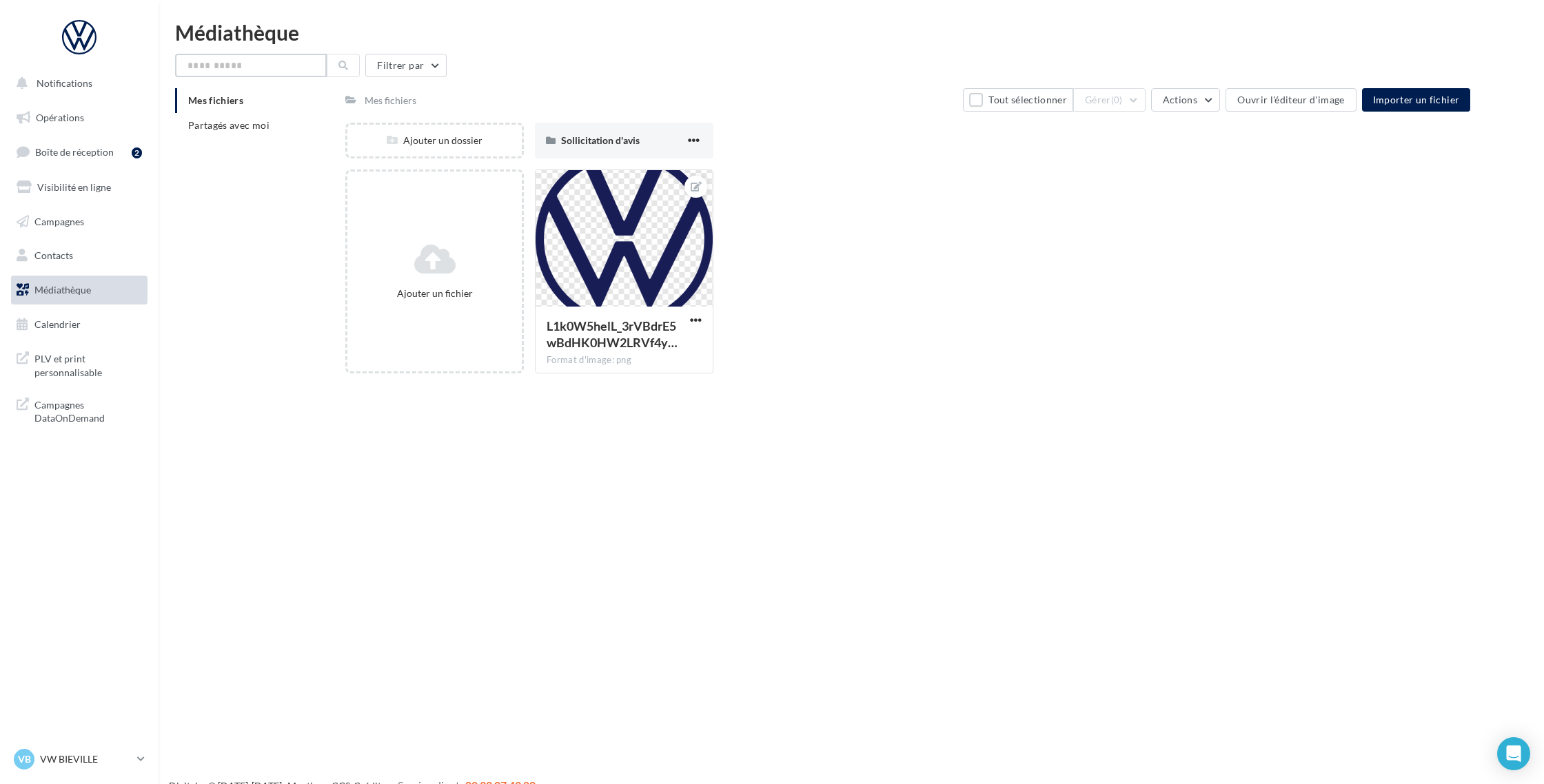
click at [211, 67] on input "text" at bounding box center [251, 65] width 151 height 23
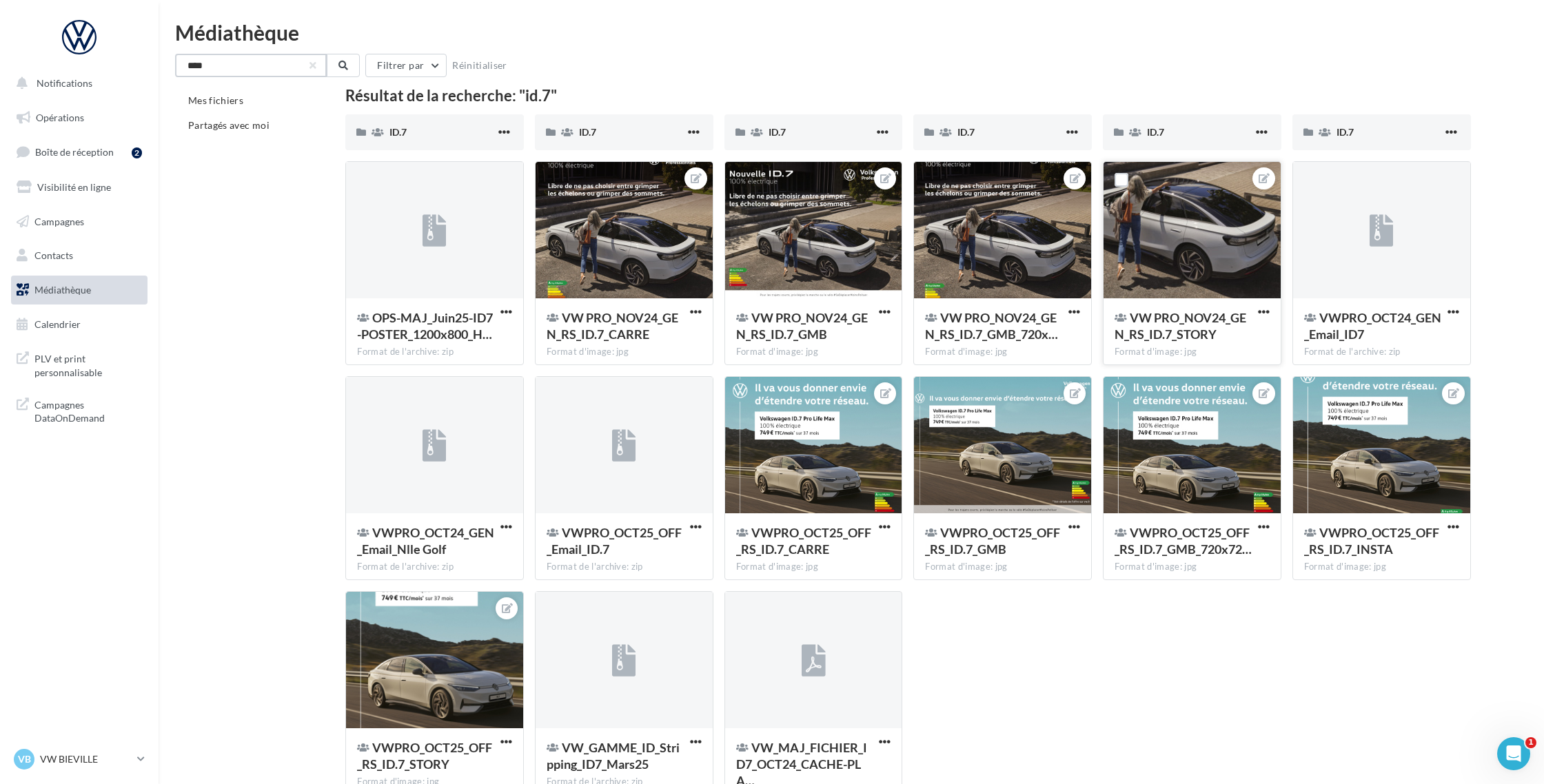
type input "****"
click at [1163, 254] on div at bounding box center [1192, 231] width 178 height 137
click at [978, 438] on div at bounding box center [1003, 446] width 178 height 137
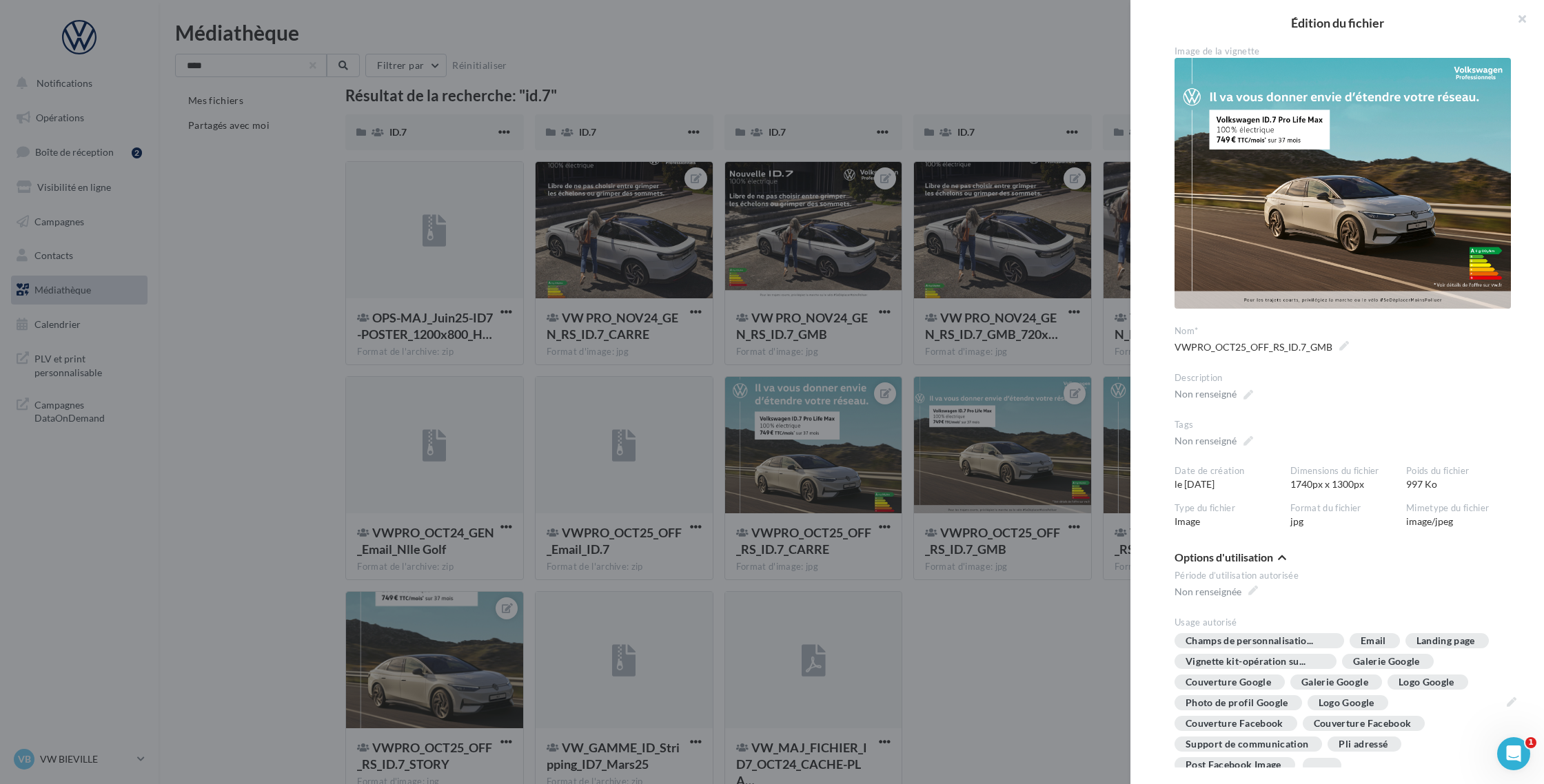
scroll to position [26, 0]
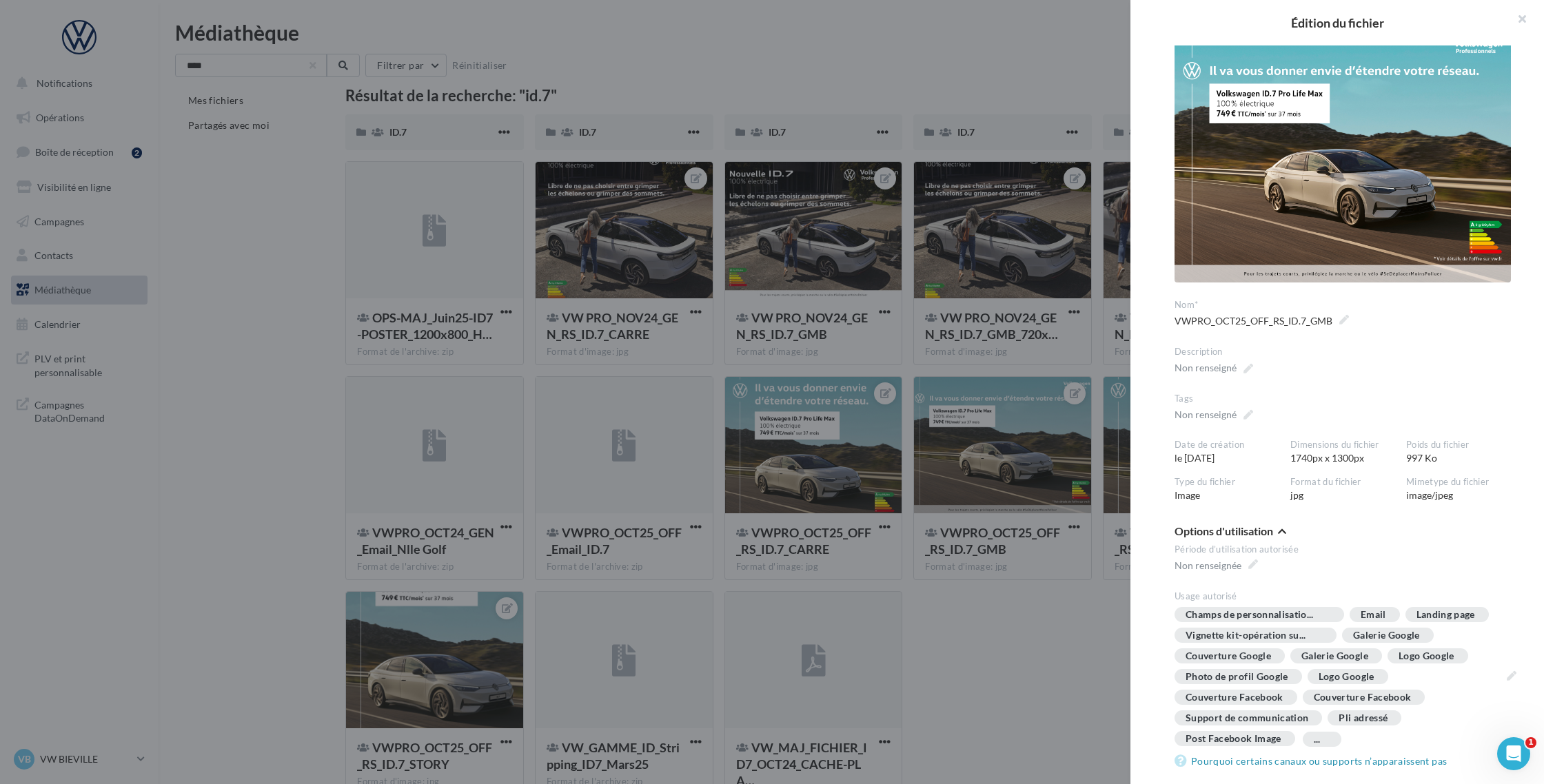
click at [965, 647] on div at bounding box center [772, 392] width 1544 height 784
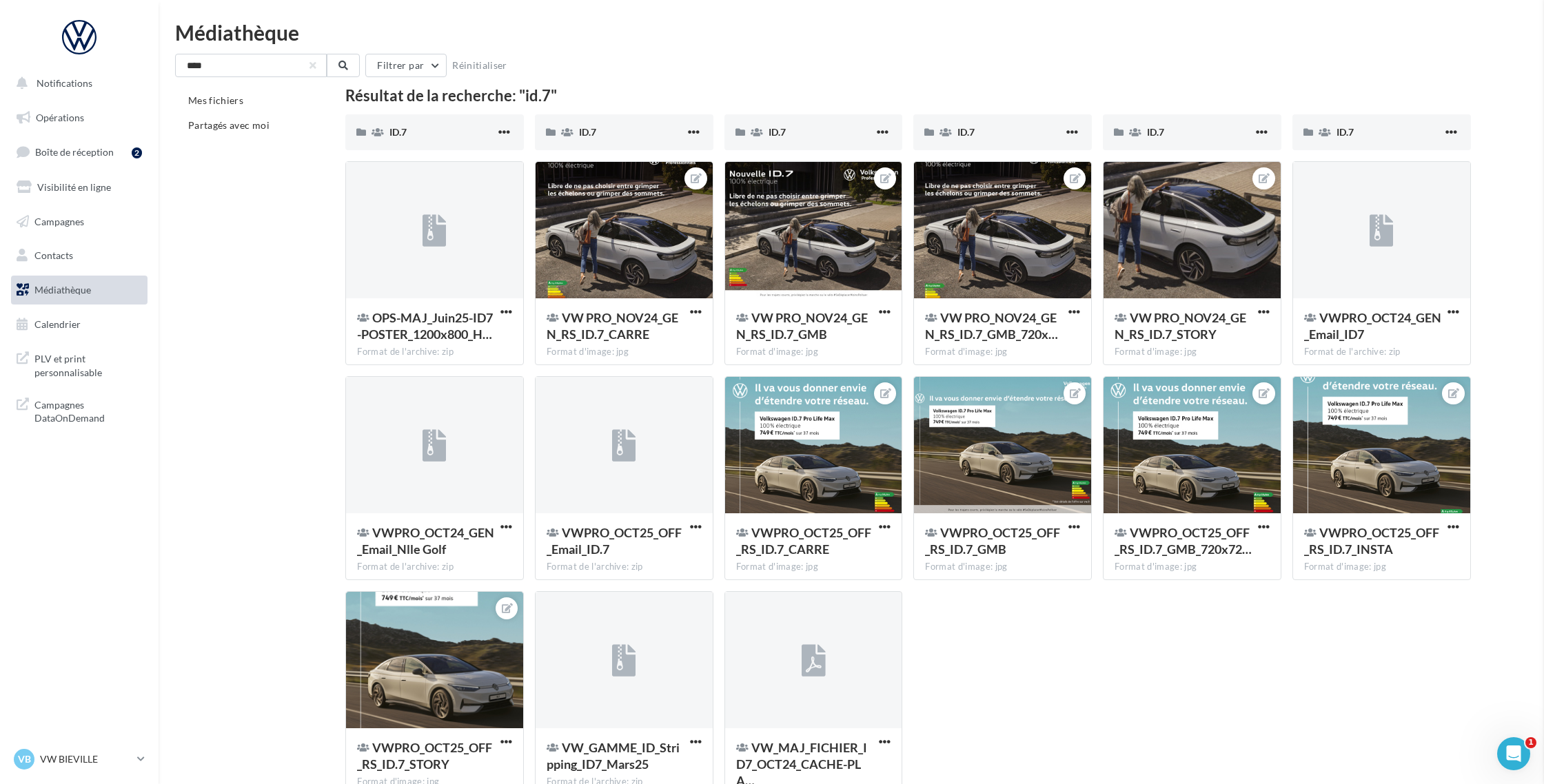
scroll to position [6, 0]
